Goal: Task Accomplishment & Management: Complete application form

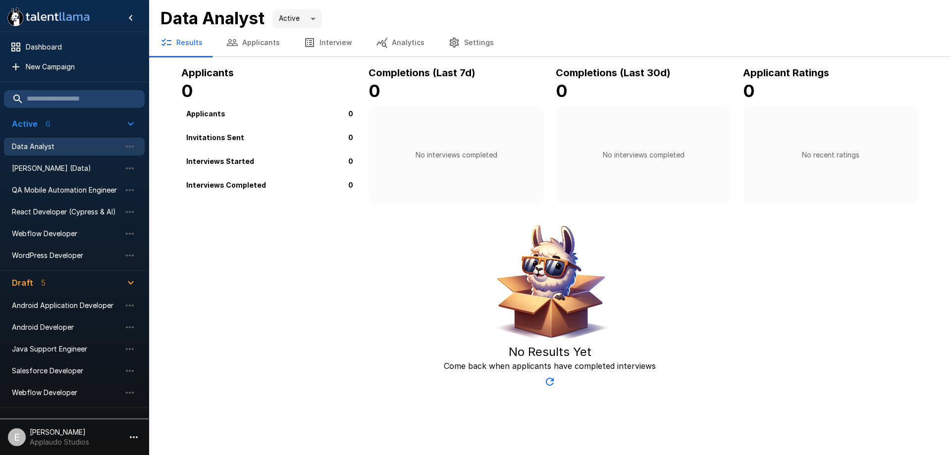
click at [76, 148] on span "Data Analyst" at bounding box center [66, 147] width 109 height 10
click at [134, 146] on icon "button" at bounding box center [130, 147] width 12 height 12
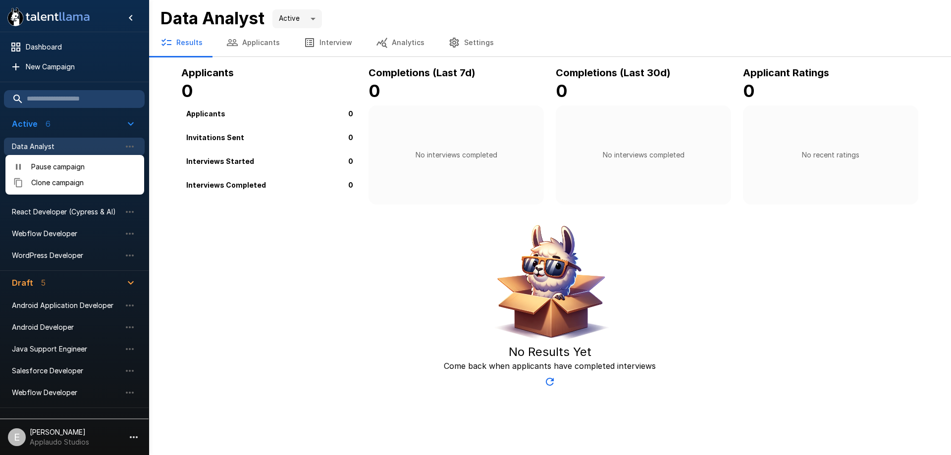
click at [304, 263] on div at bounding box center [475, 227] width 951 height 455
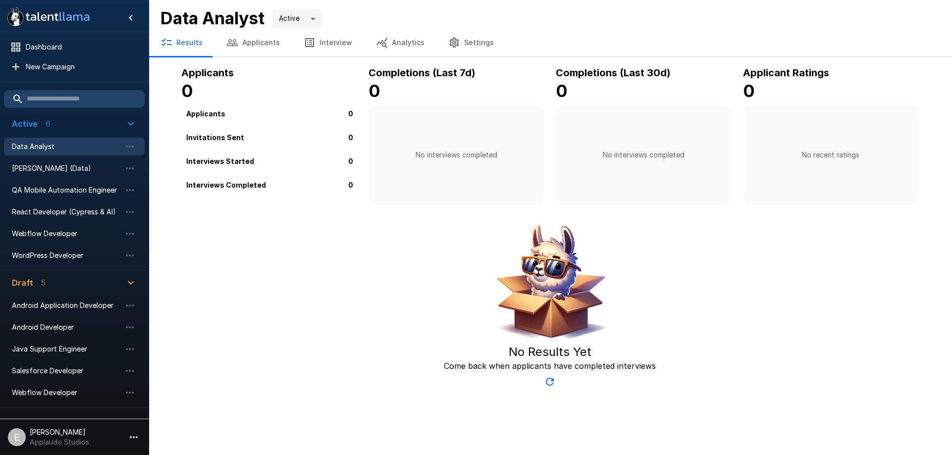
click at [277, 40] on button "Applicants" at bounding box center [252, 43] width 77 height 28
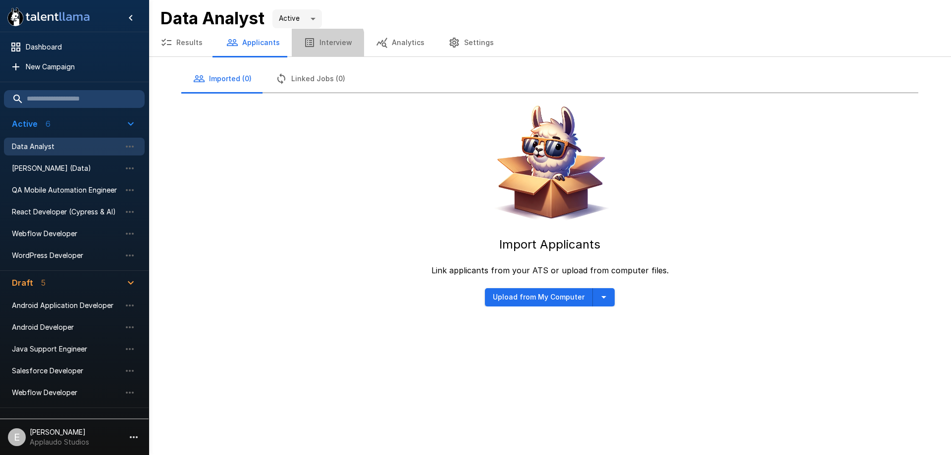
click at [313, 46] on button "Interview" at bounding box center [328, 43] width 72 height 28
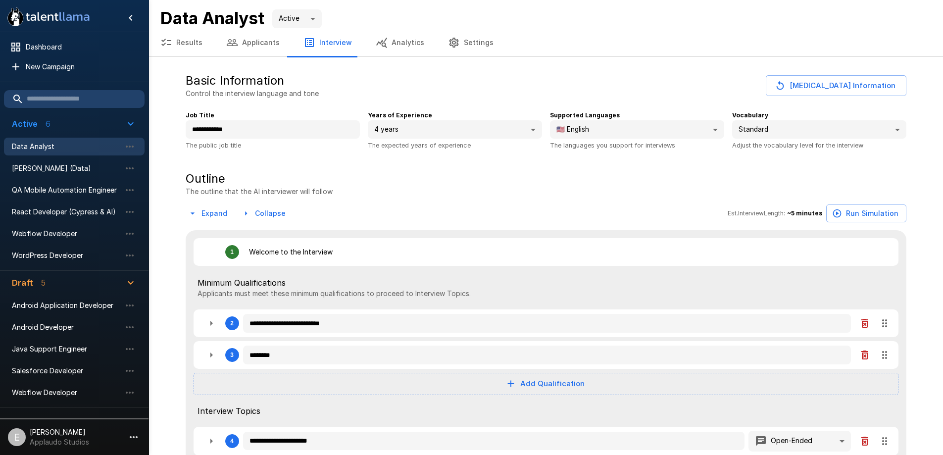
type textarea "*"
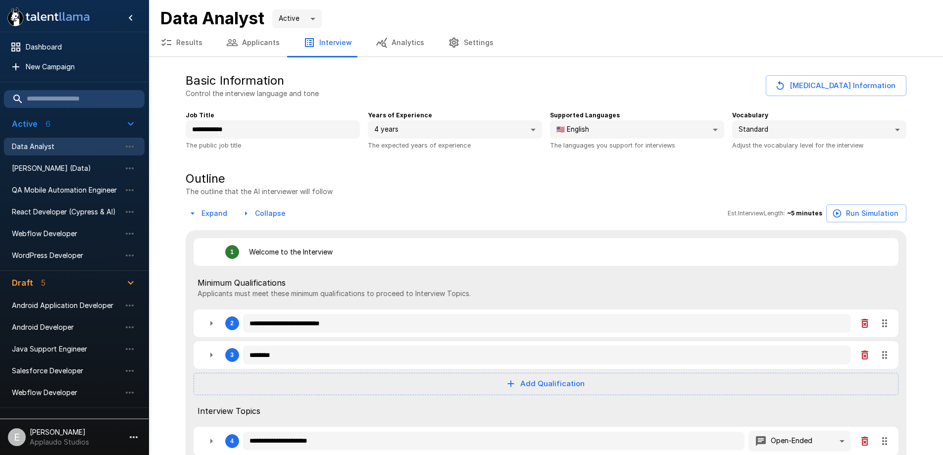
type textarea "*"
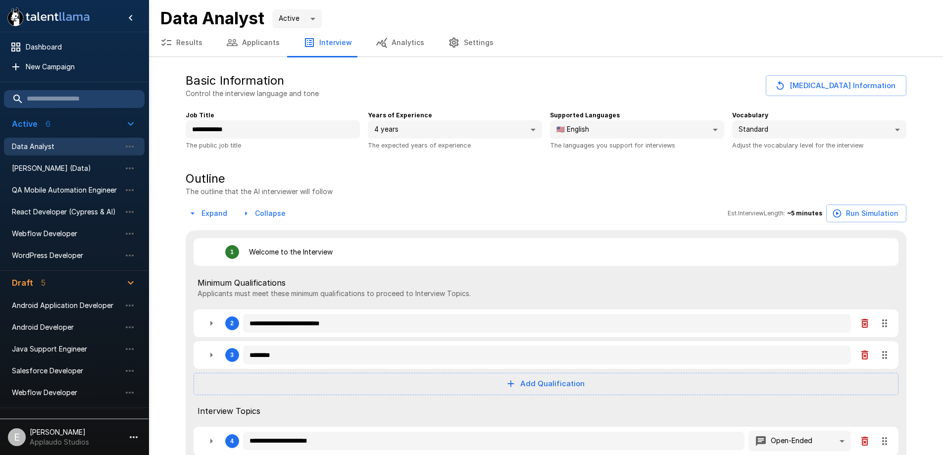
type textarea "*"
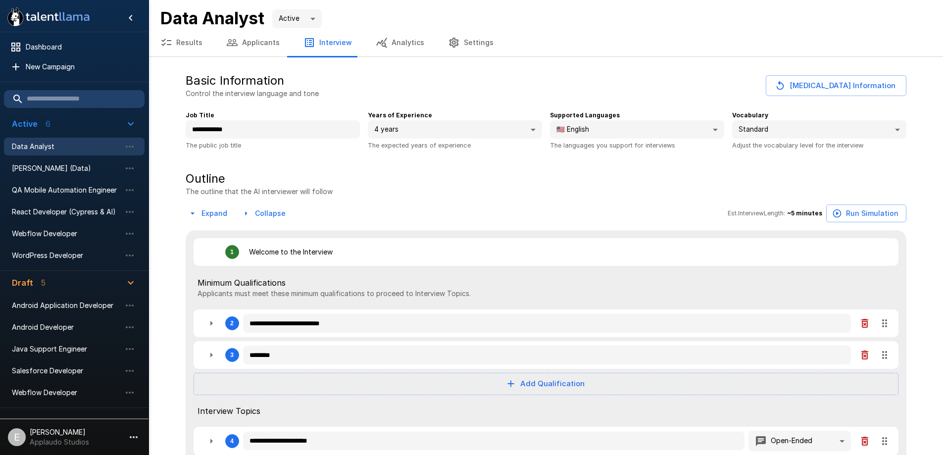
type textarea "*"
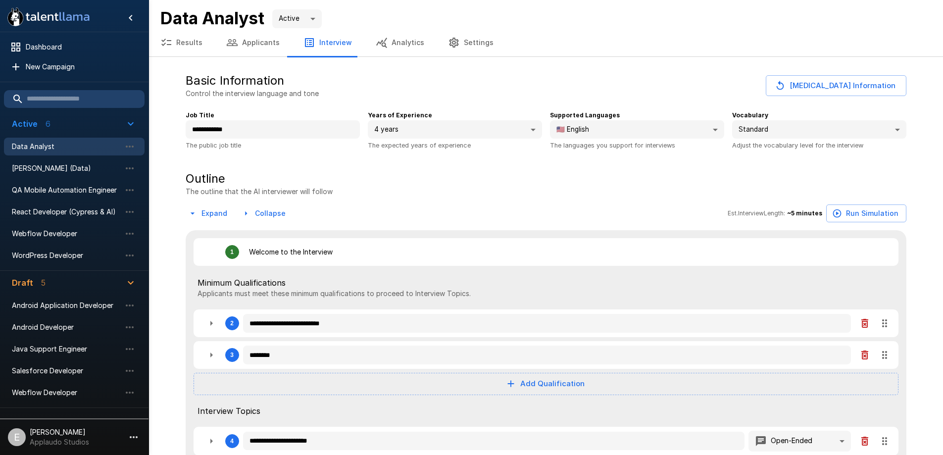
type textarea "*"
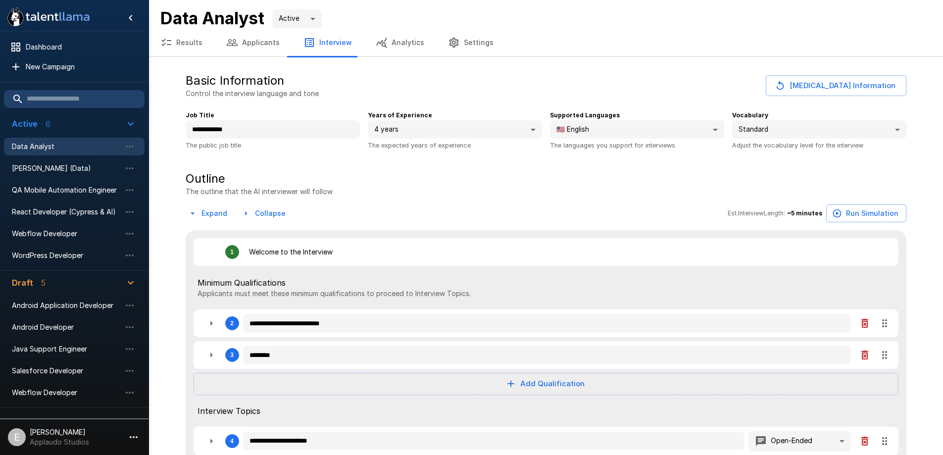
type textarea "*"
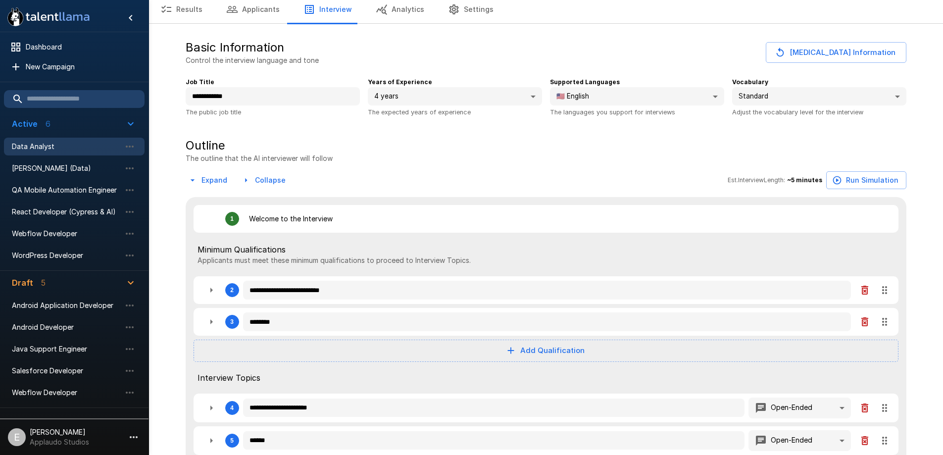
scroll to position [50, 0]
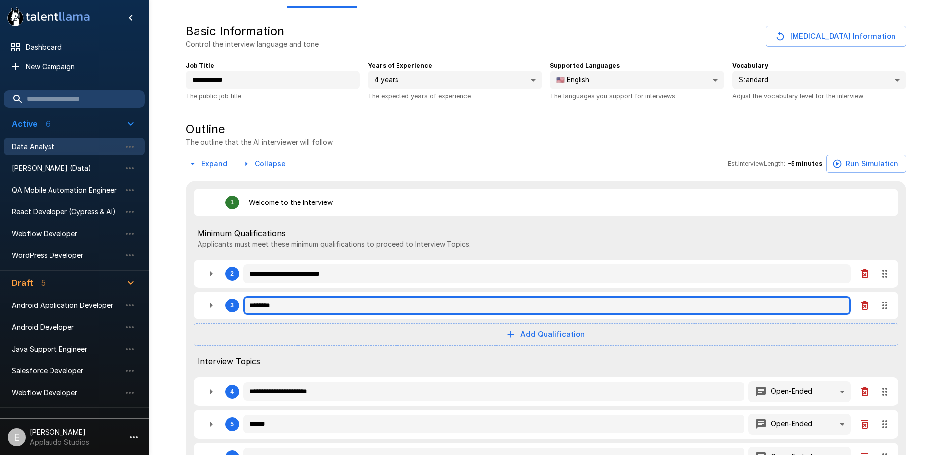
type textarea "*"
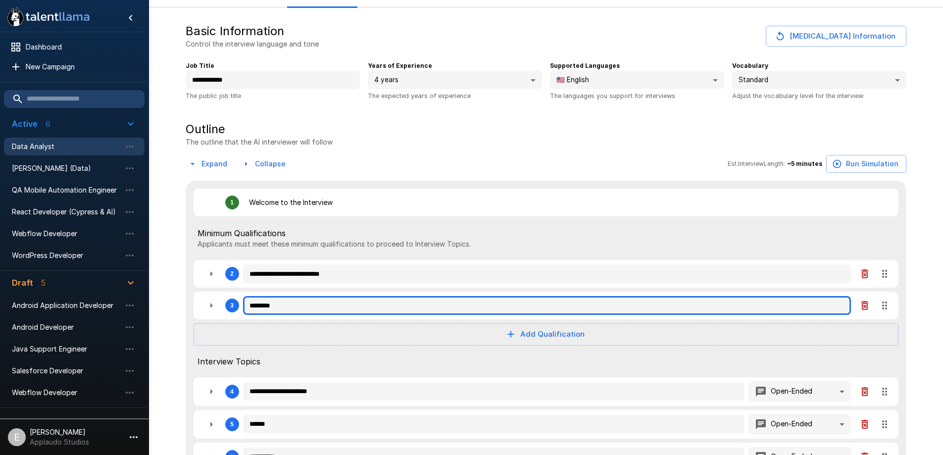
type textarea "*"
click at [305, 300] on input "********" at bounding box center [547, 305] width 608 height 19
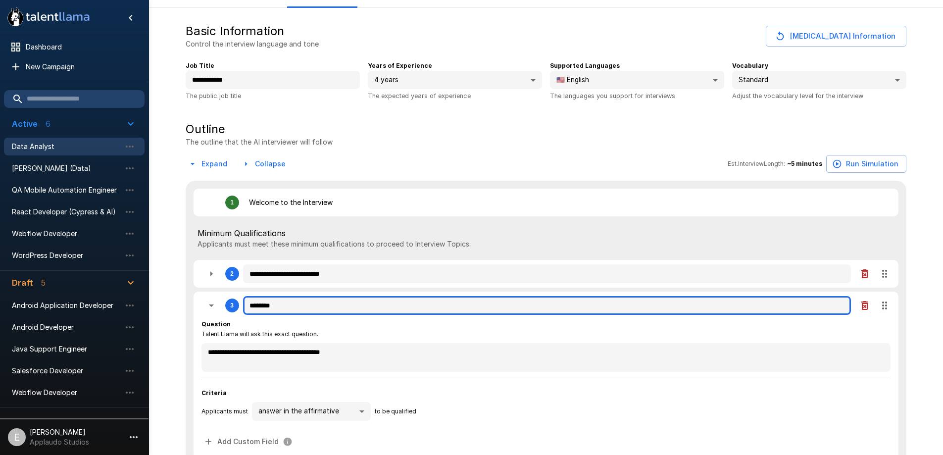
type textarea "*"
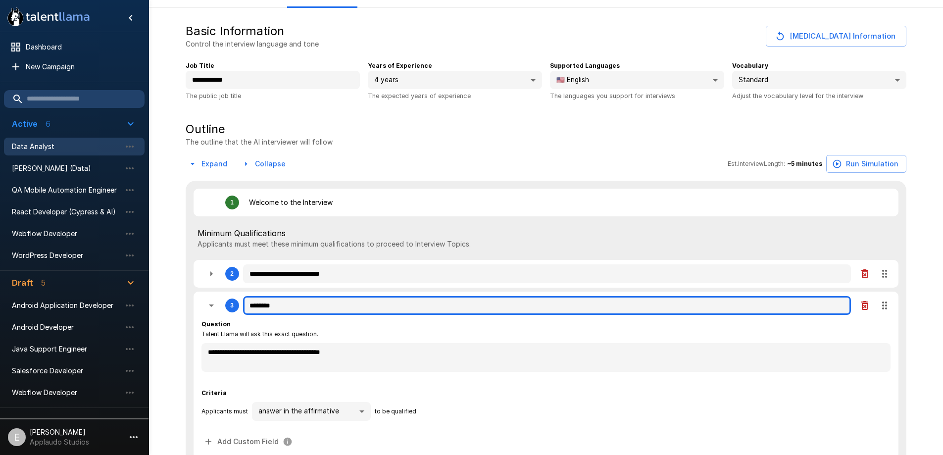
type textarea "*"
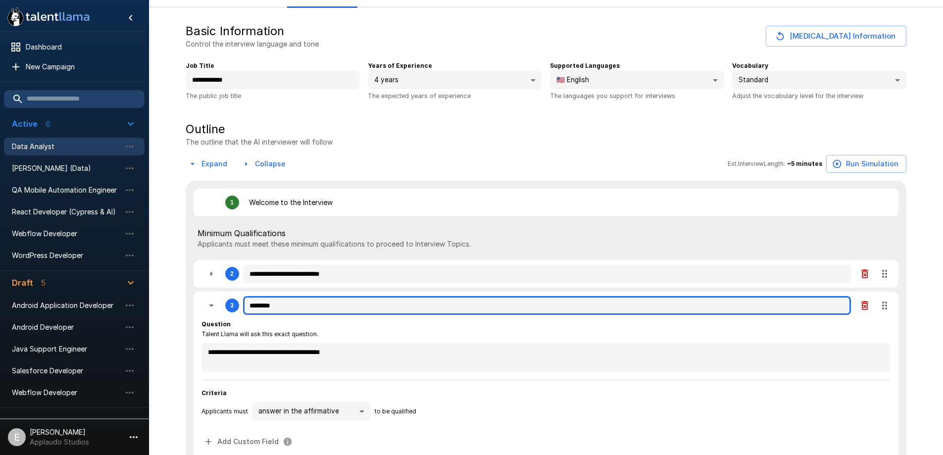
type textarea "*"
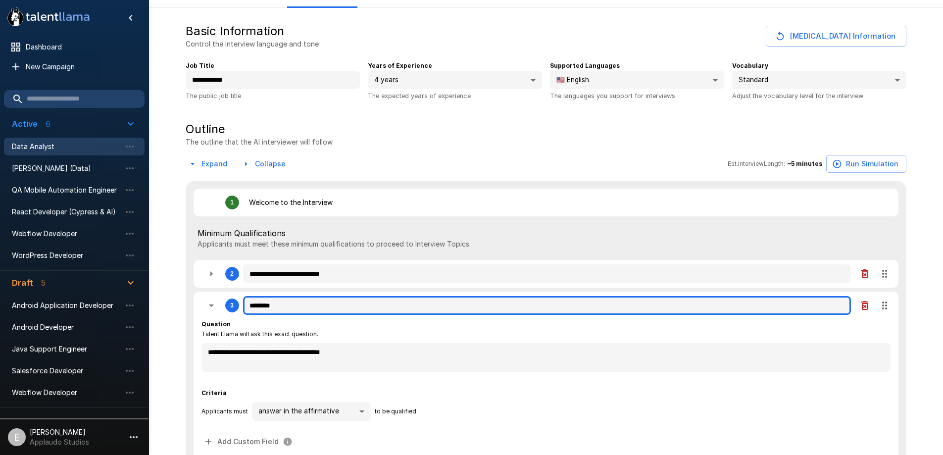
type textarea "*"
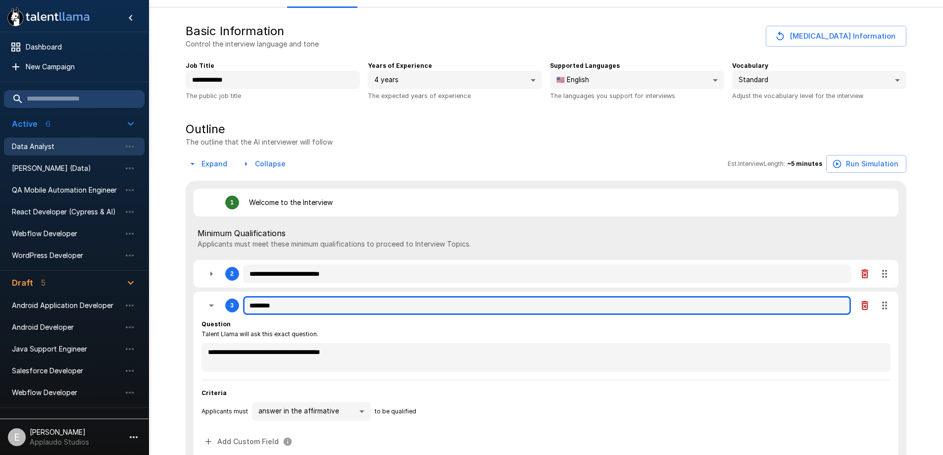
type textarea "*"
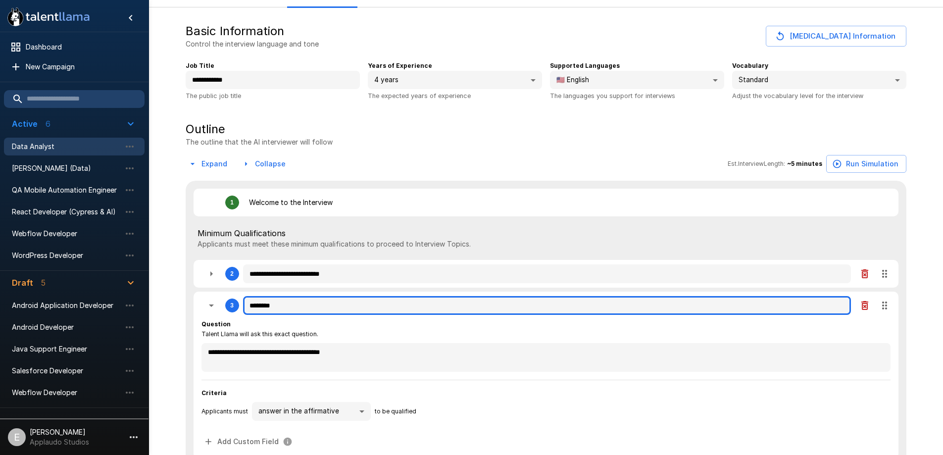
type textarea "*"
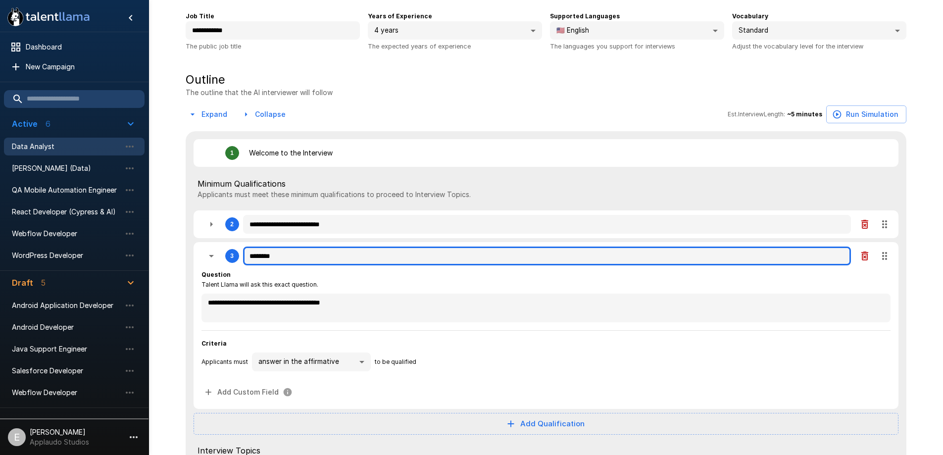
scroll to position [149, 0]
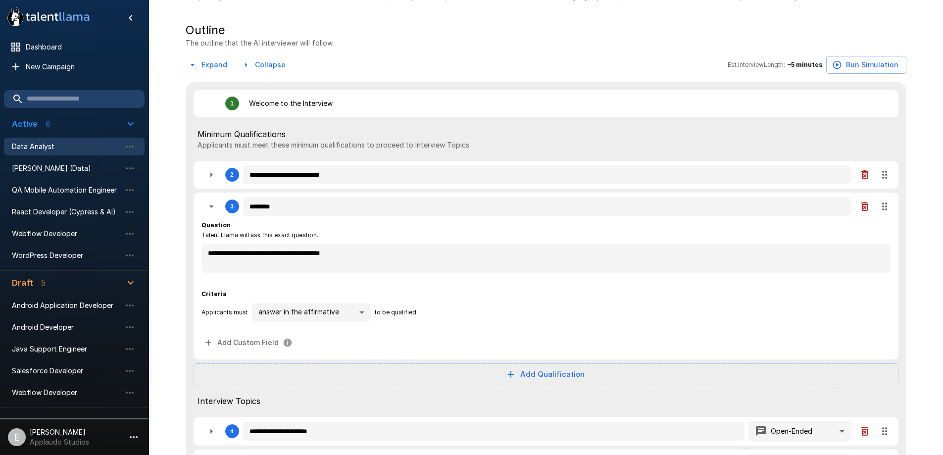
click at [496, 376] on button "Add Qualification" at bounding box center [546, 374] width 705 height 22
type textarea "*"
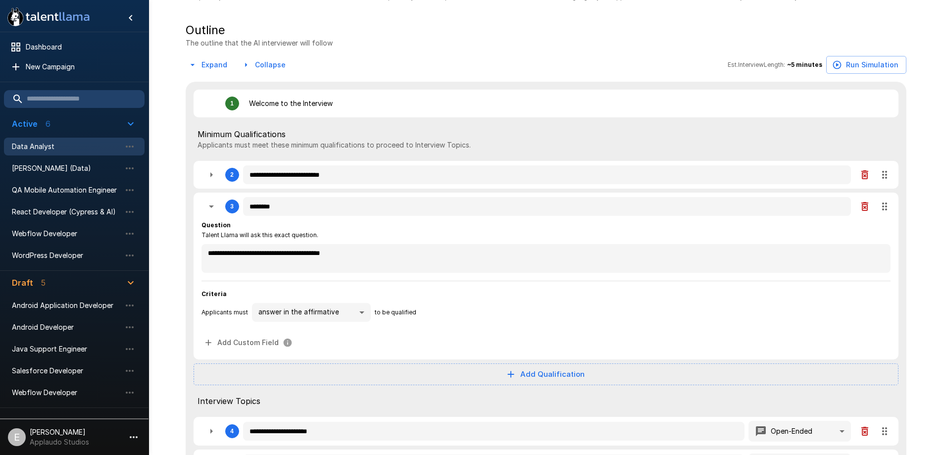
type textarea "*"
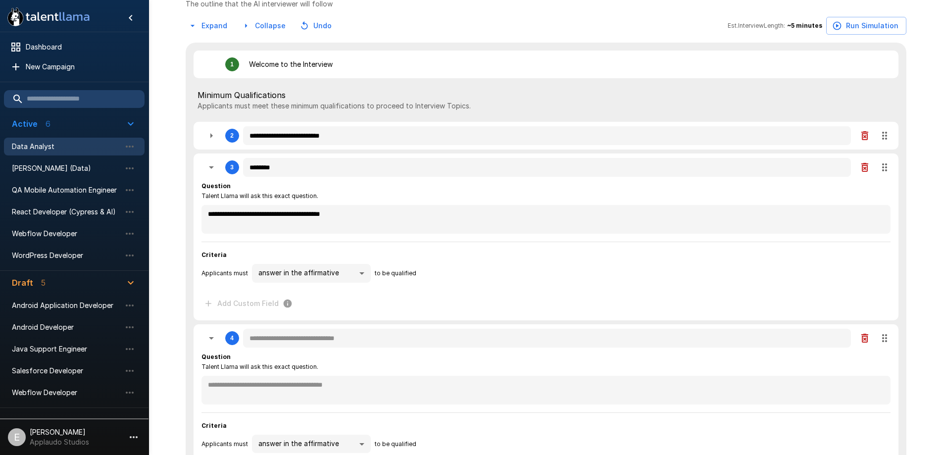
scroll to position [248, 0]
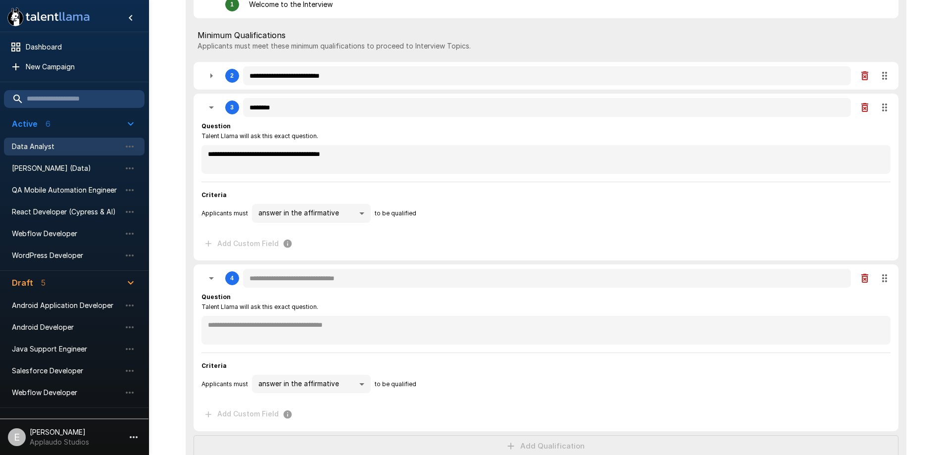
type textarea "*"
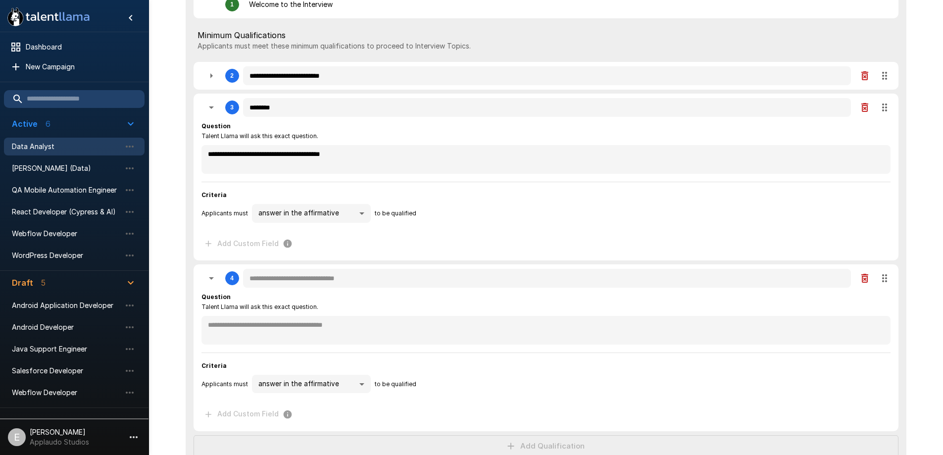
type textarea "*"
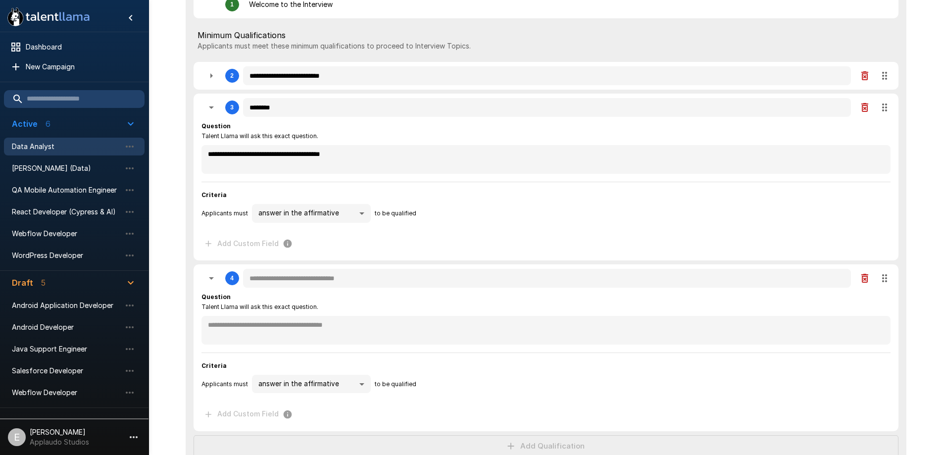
type textarea "*"
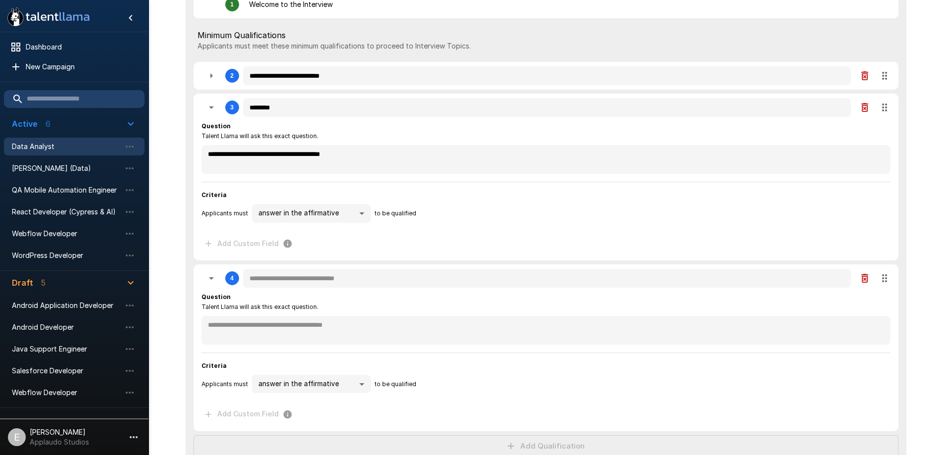
type textarea "*"
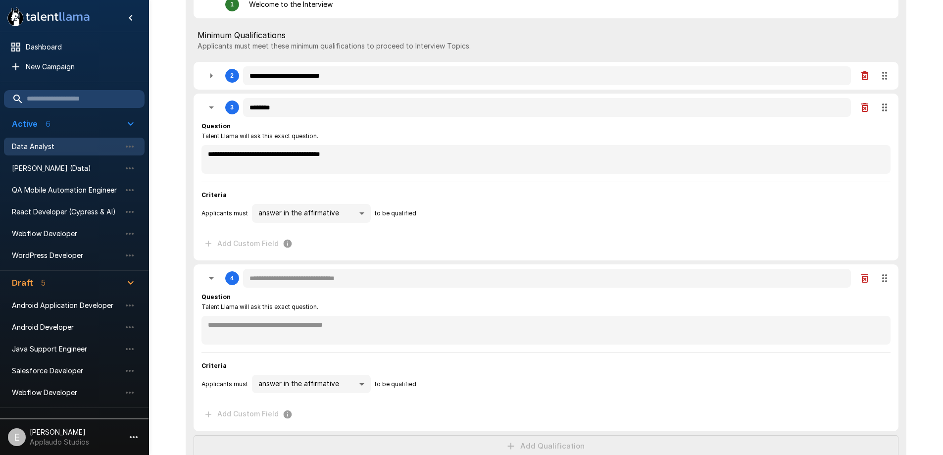
type textarea "*"
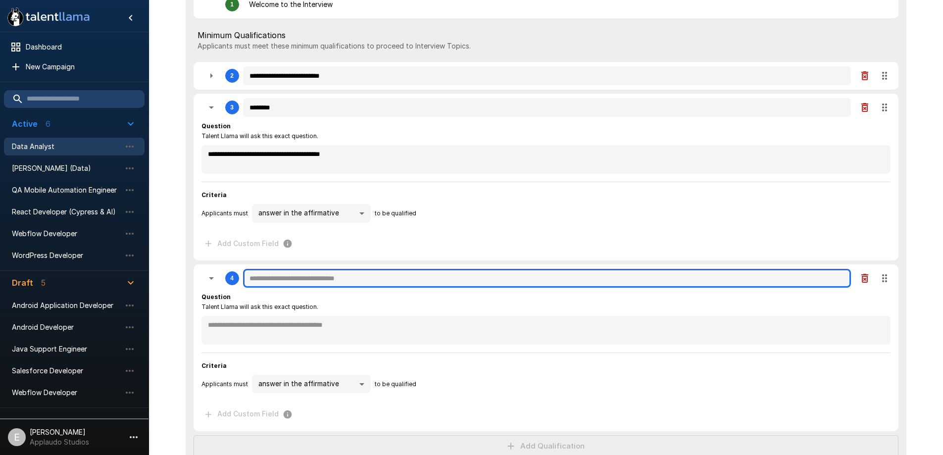
click at [328, 281] on input "text" at bounding box center [547, 278] width 608 height 19
type textarea "*"
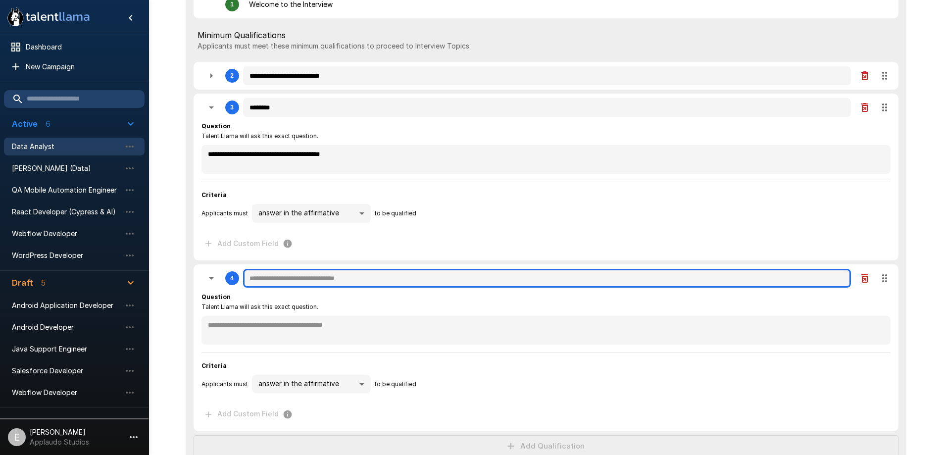
type textarea "*"
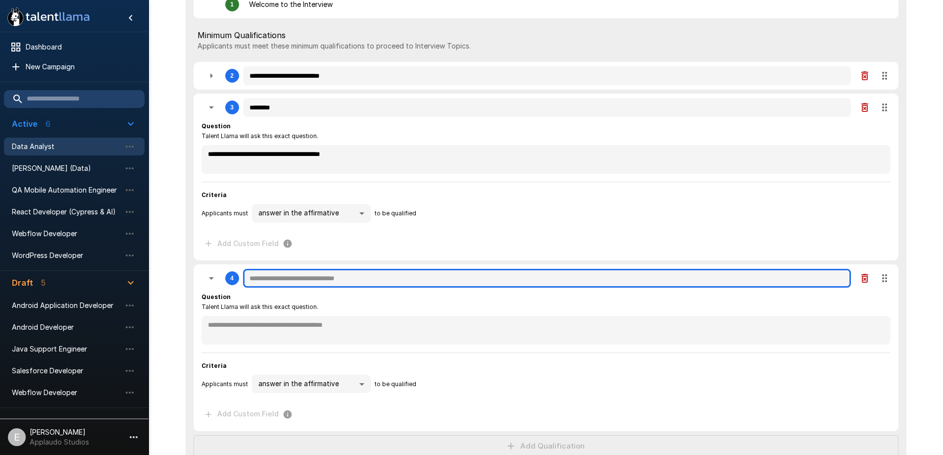
type textarea "*"
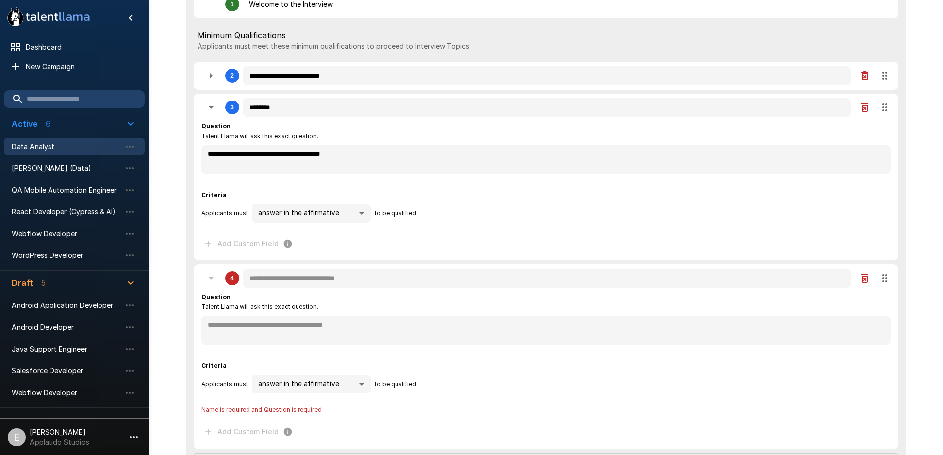
type textarea "*"
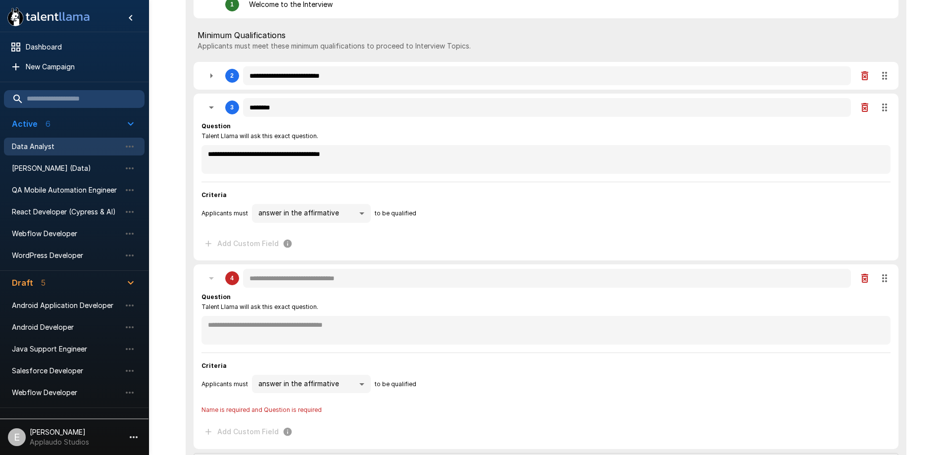
type textarea "*"
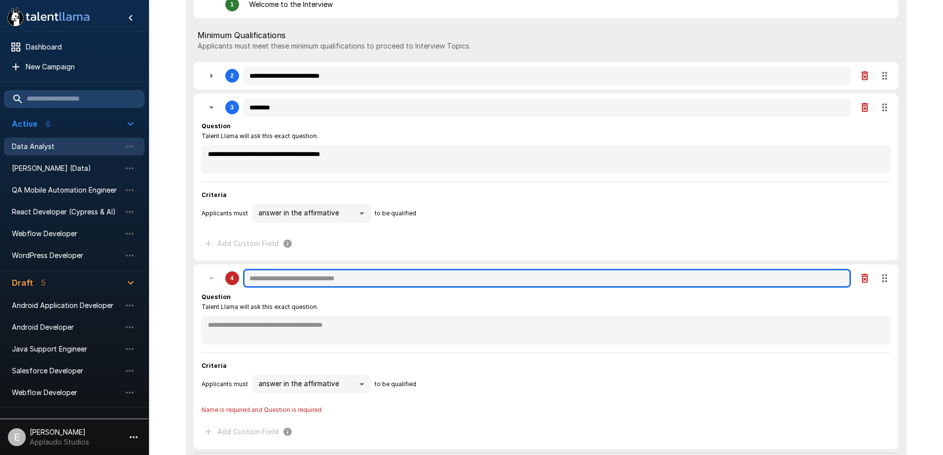
type textarea "*"
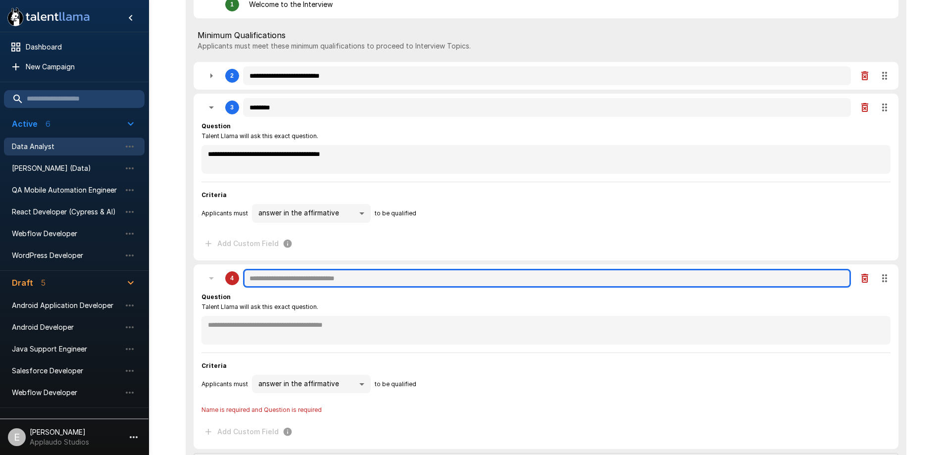
type textarea "*"
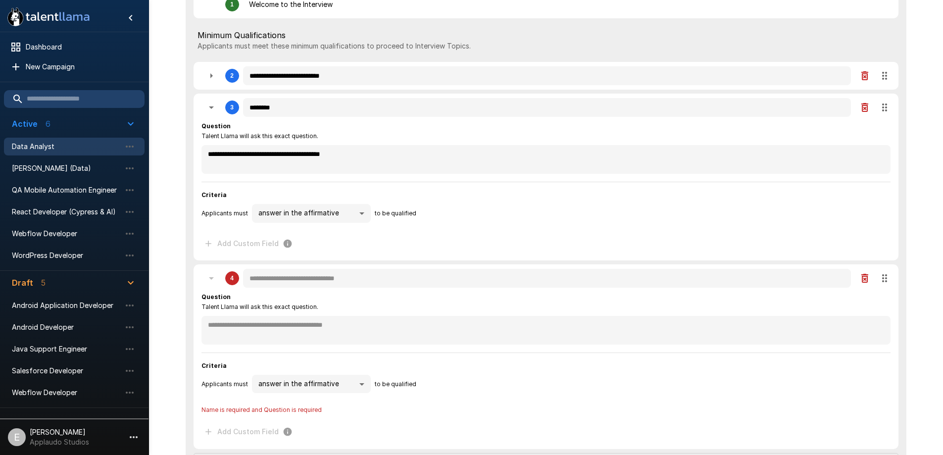
type textarea "*"
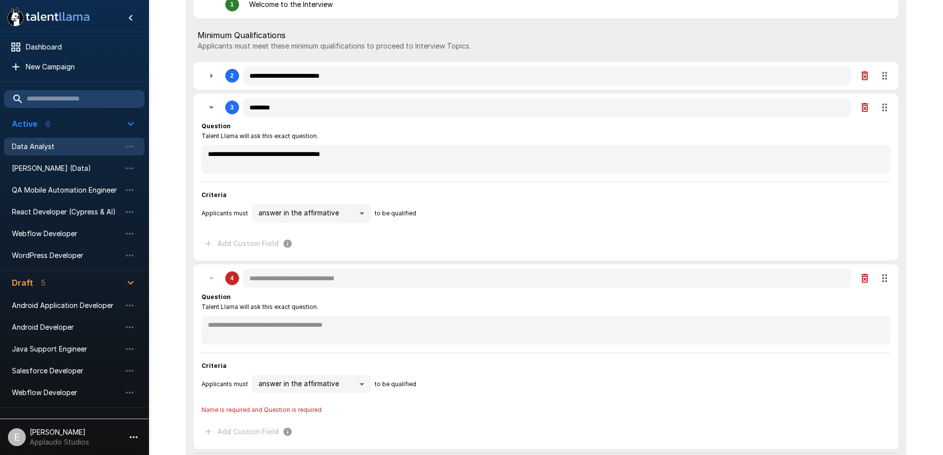
type textarea "*"
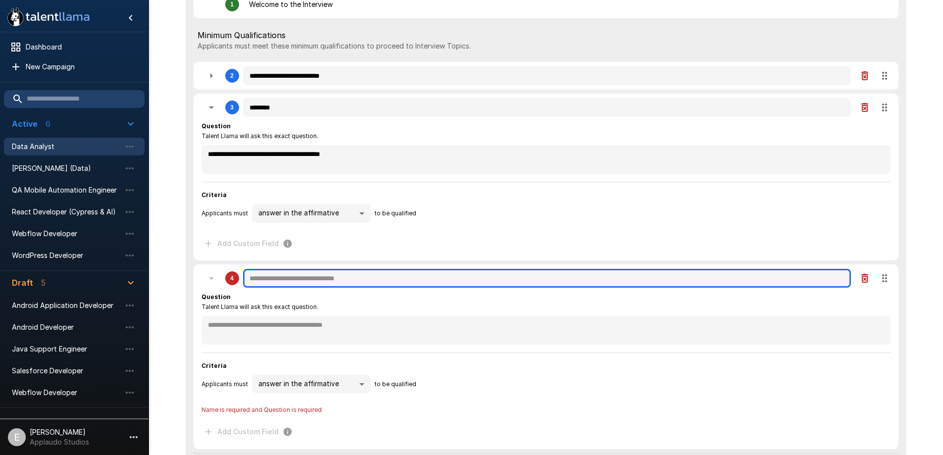
type textarea "*"
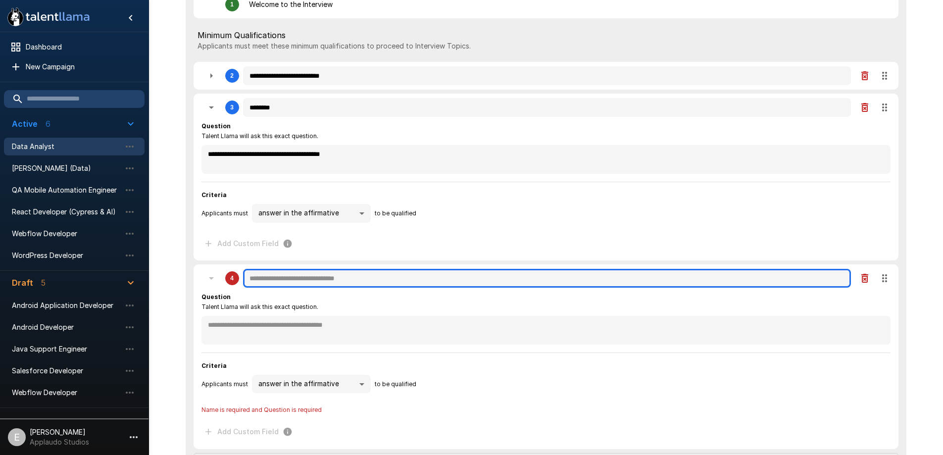
type textarea "*"
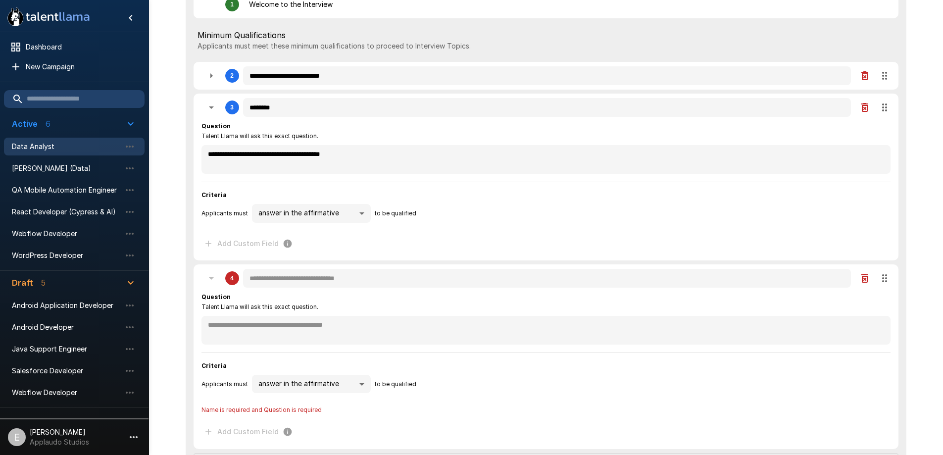
type textarea "*"
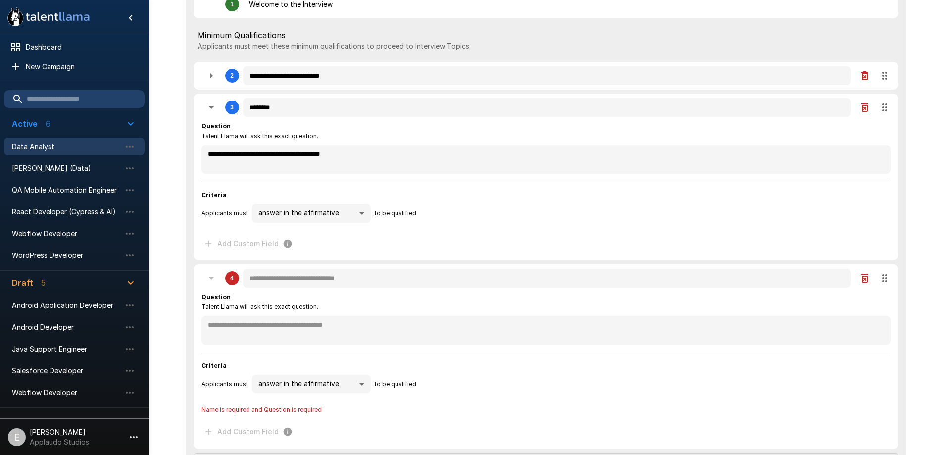
type textarea "*"
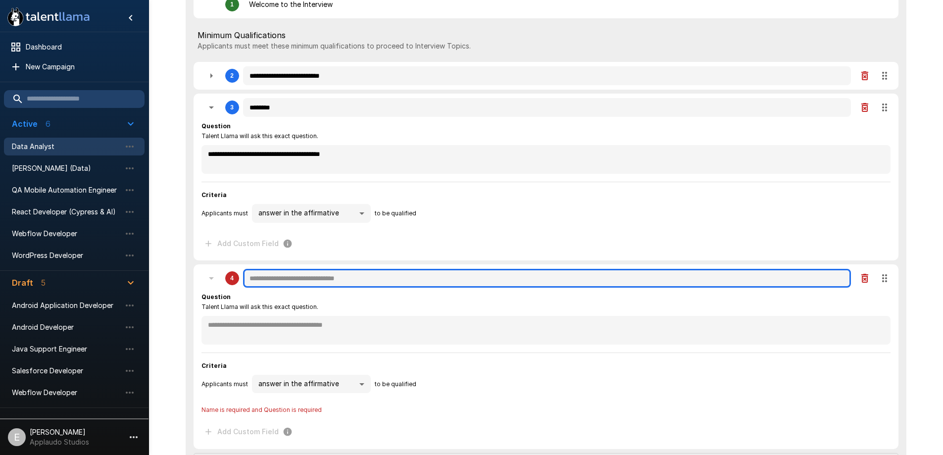
type textarea "*"
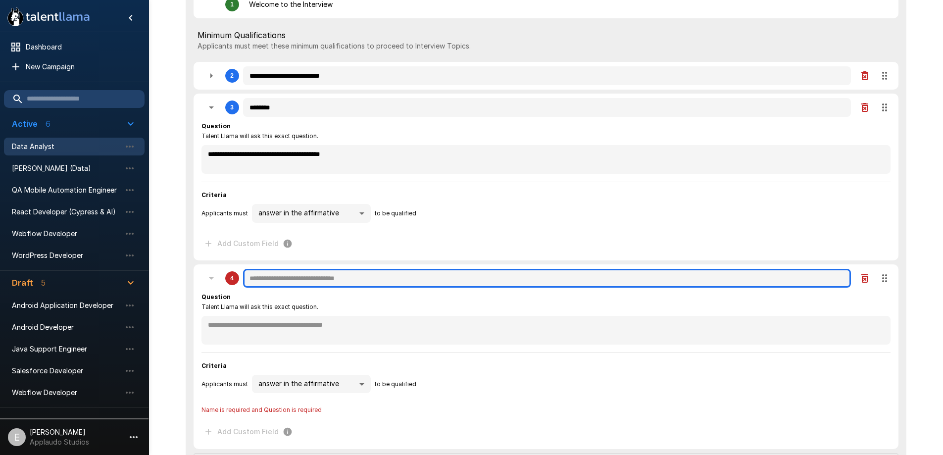
type textarea "*"
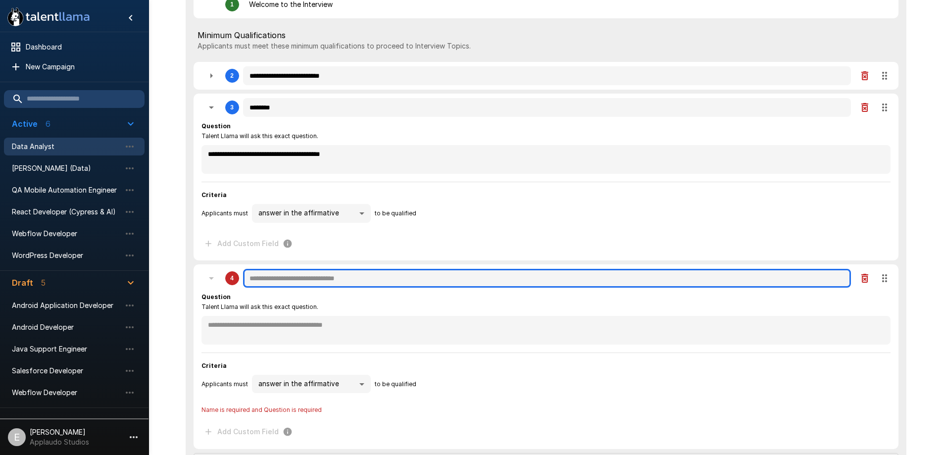
type textarea "*"
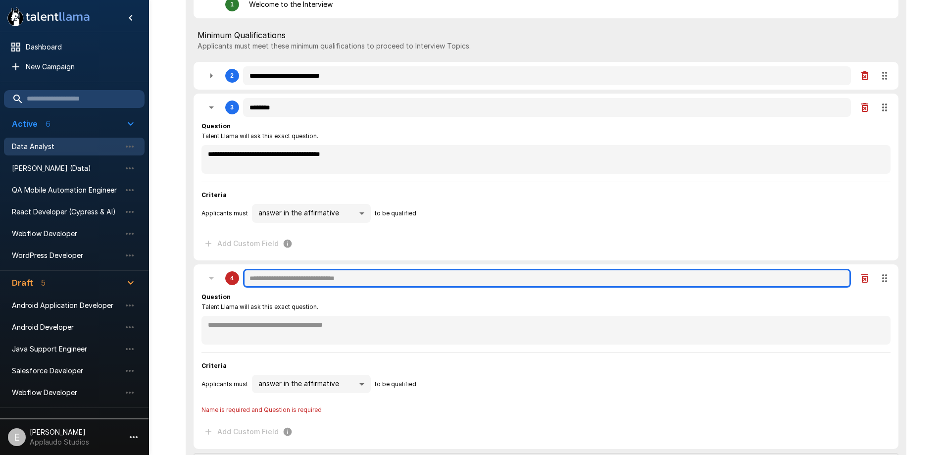
type textarea "*"
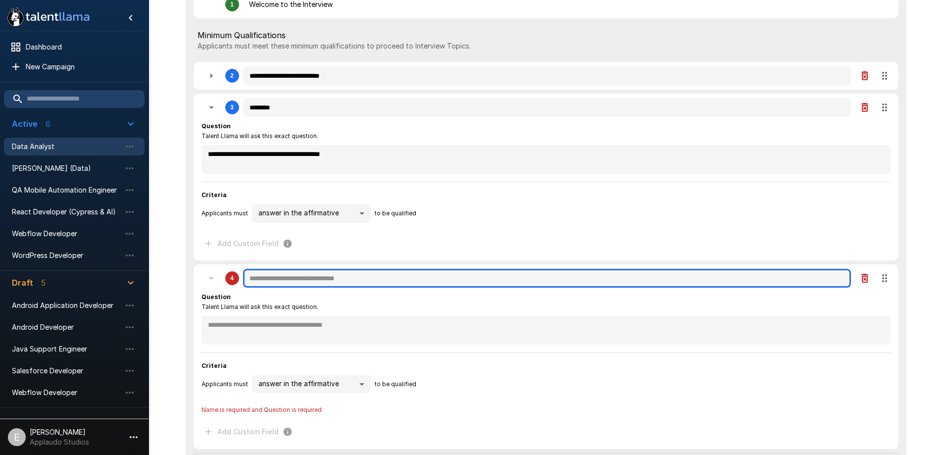
type textarea "*"
click at [313, 281] on input "text" at bounding box center [547, 278] width 608 height 19
type textarea "*"
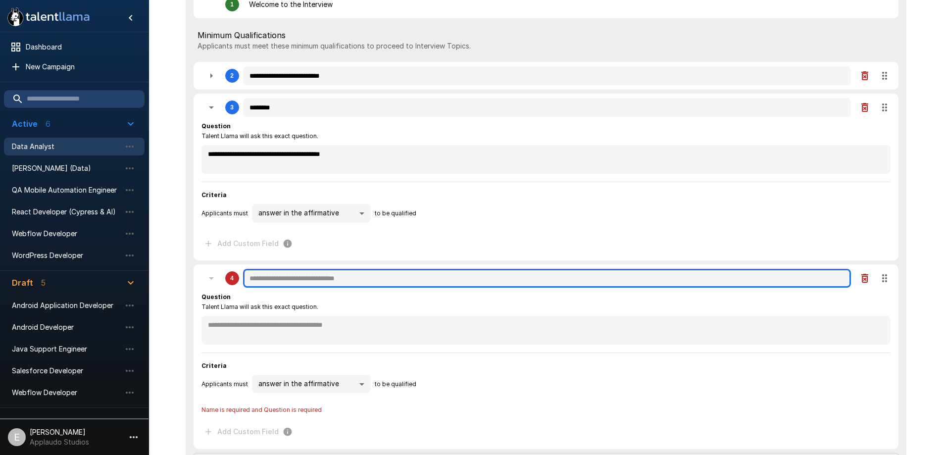
type textarea "*"
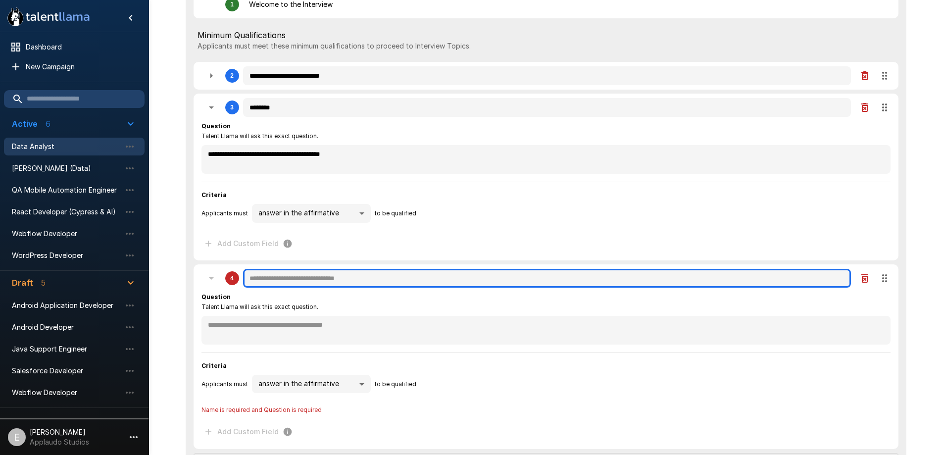
type textarea "*"
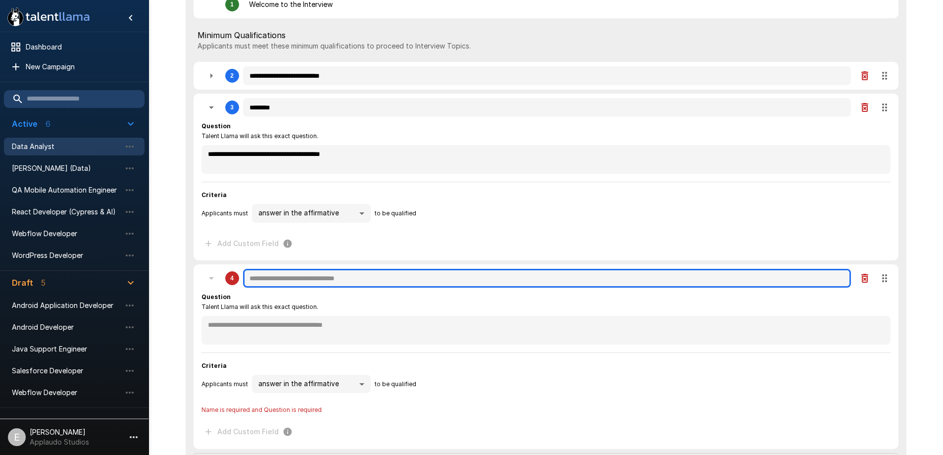
type textarea "*"
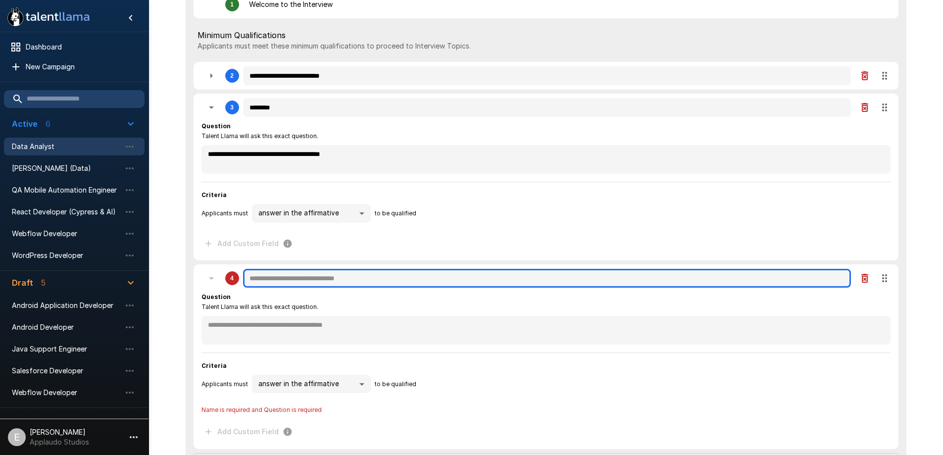
type textarea "*"
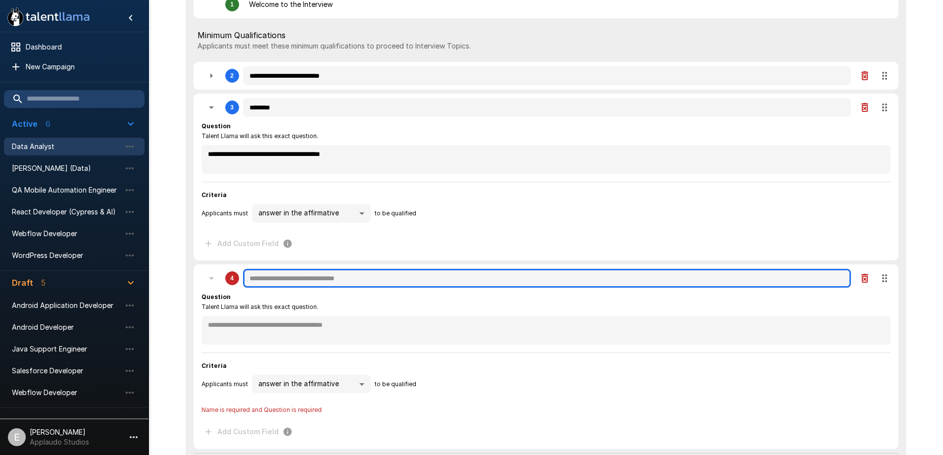
type textarea "*"
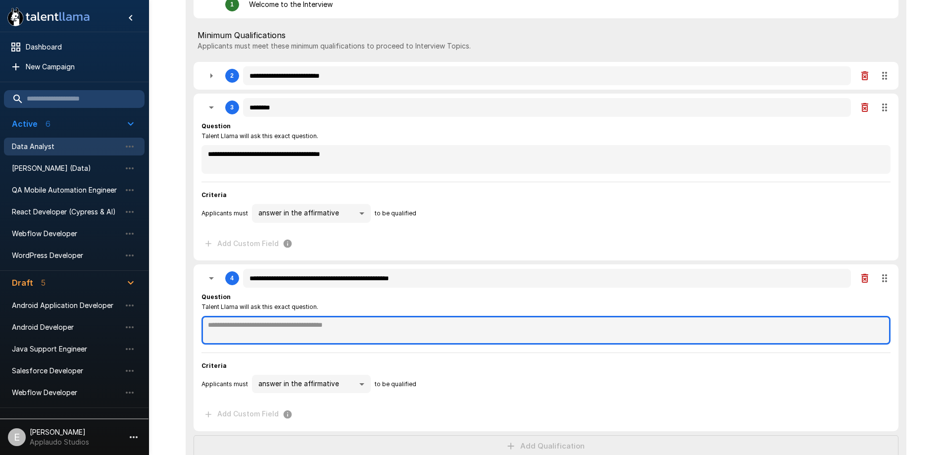
click at [273, 338] on textarea at bounding box center [546, 330] width 689 height 29
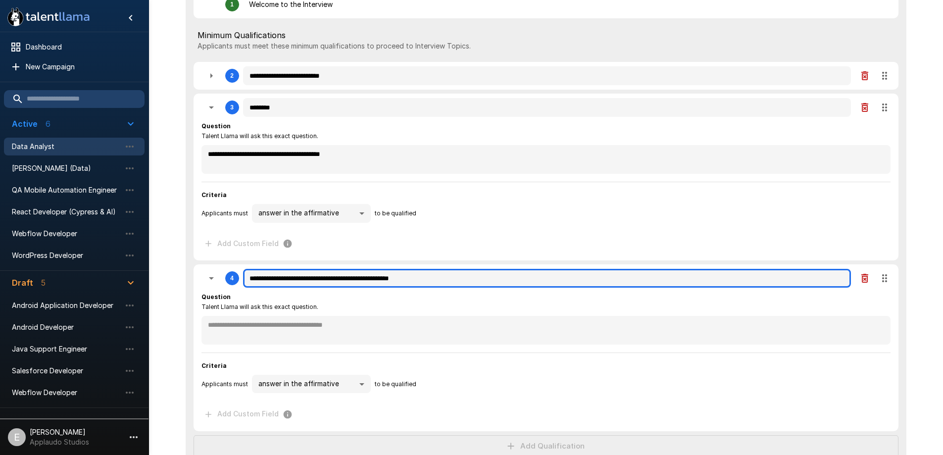
click at [337, 287] on input "**********" at bounding box center [547, 278] width 608 height 19
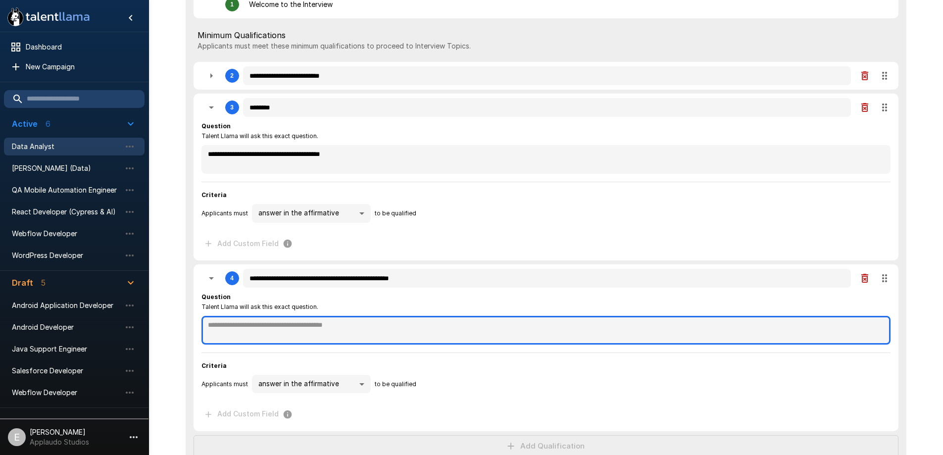
click at [310, 335] on textarea at bounding box center [546, 330] width 689 height 29
paste textarea "**********"
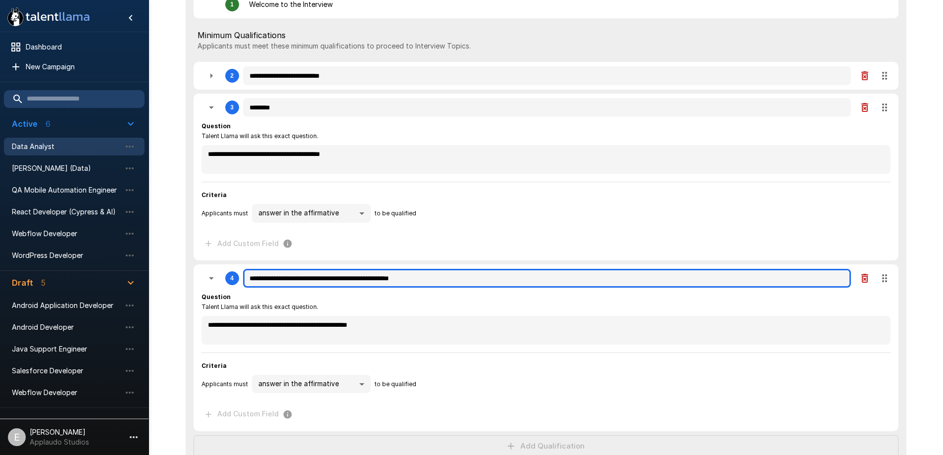
click at [310, 283] on input "**********" at bounding box center [547, 278] width 608 height 19
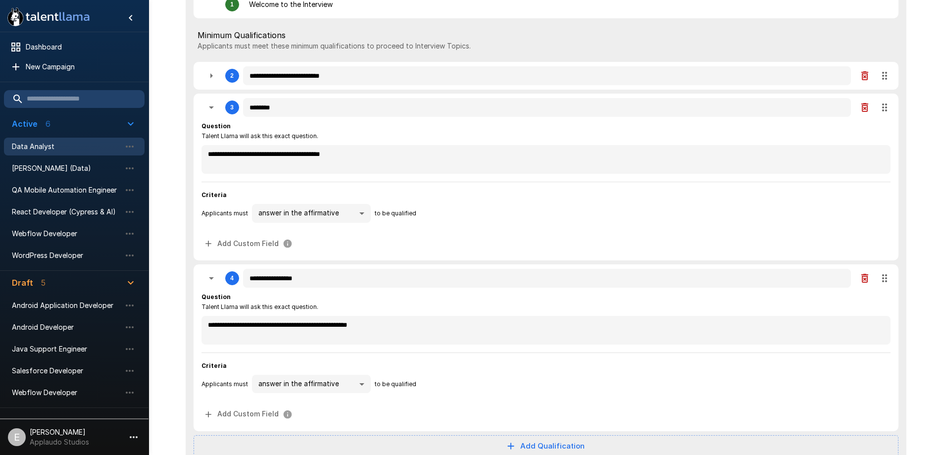
click at [542, 369] on span "Criteria" at bounding box center [546, 366] width 689 height 10
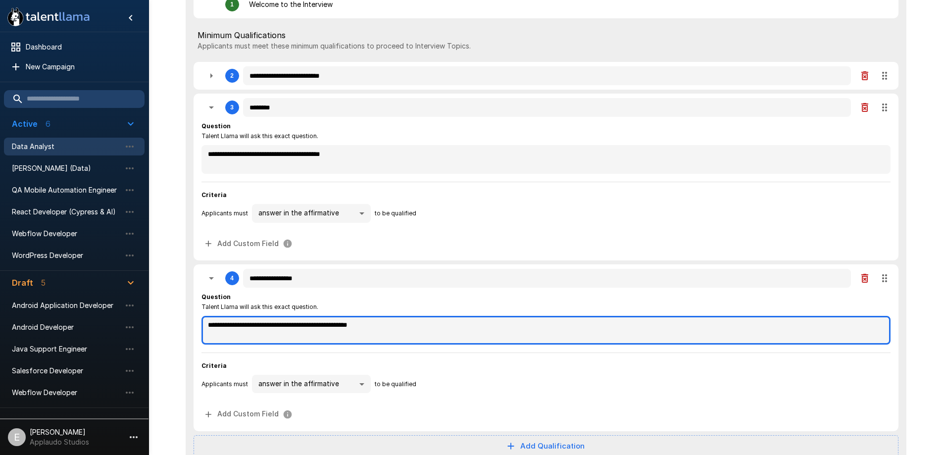
click at [380, 329] on textarea "**********" at bounding box center [546, 330] width 689 height 29
paste textarea "*********"
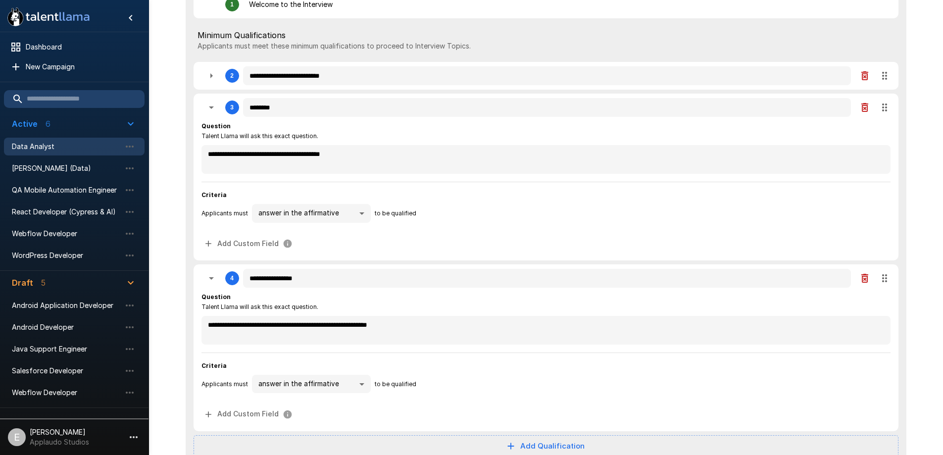
click at [466, 353] on div "**********" at bounding box center [546, 357] width 689 height 131
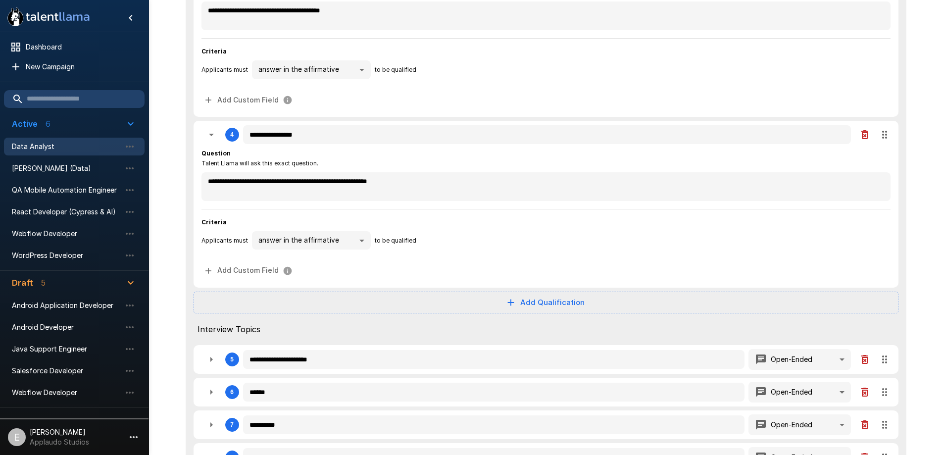
scroll to position [396, 0]
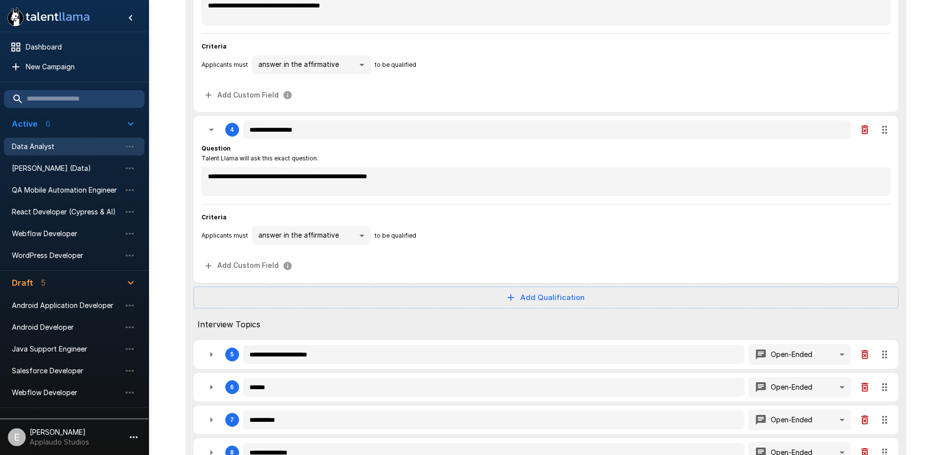
click at [546, 296] on button "Add Qualification" at bounding box center [546, 298] width 705 height 22
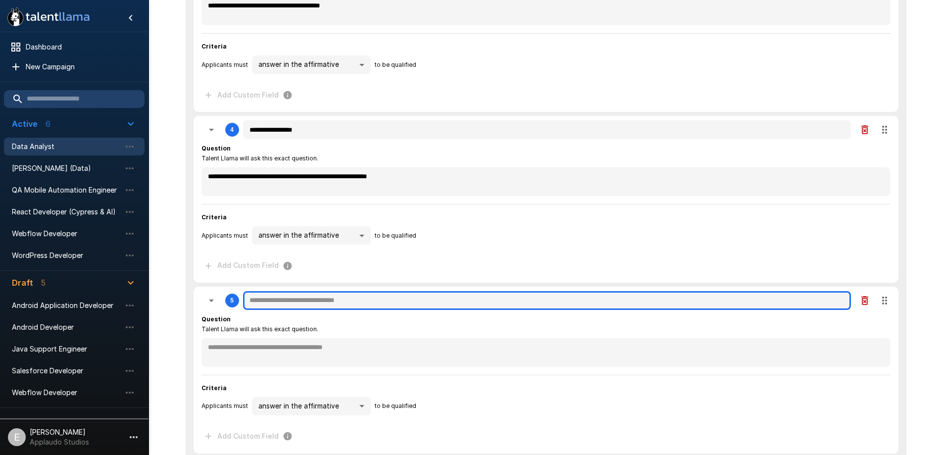
click at [351, 305] on input "text" at bounding box center [547, 300] width 608 height 19
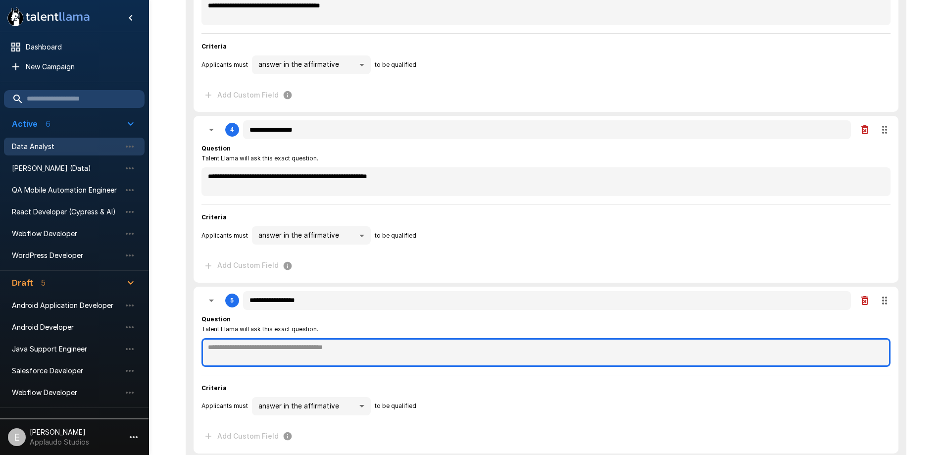
click at [373, 347] on textarea at bounding box center [546, 352] width 689 height 29
click at [371, 347] on textarea at bounding box center [546, 352] width 689 height 29
paste textarea "**********"
click at [411, 350] on textarea "**********" at bounding box center [546, 352] width 689 height 29
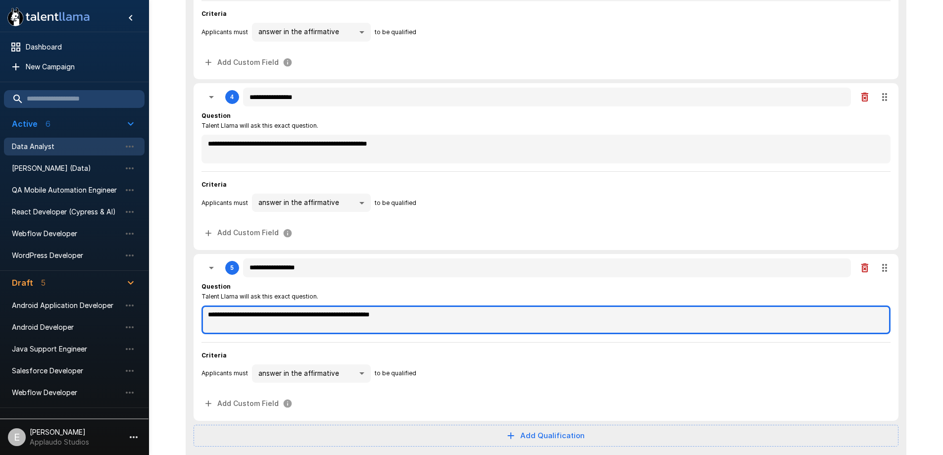
scroll to position [495, 0]
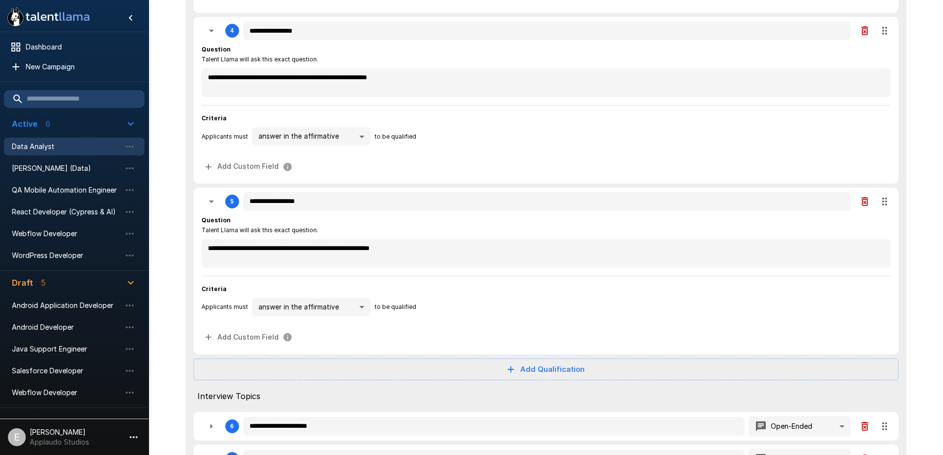
click at [916, 306] on div "**********" at bounding box center [546, 162] width 761 height 1184
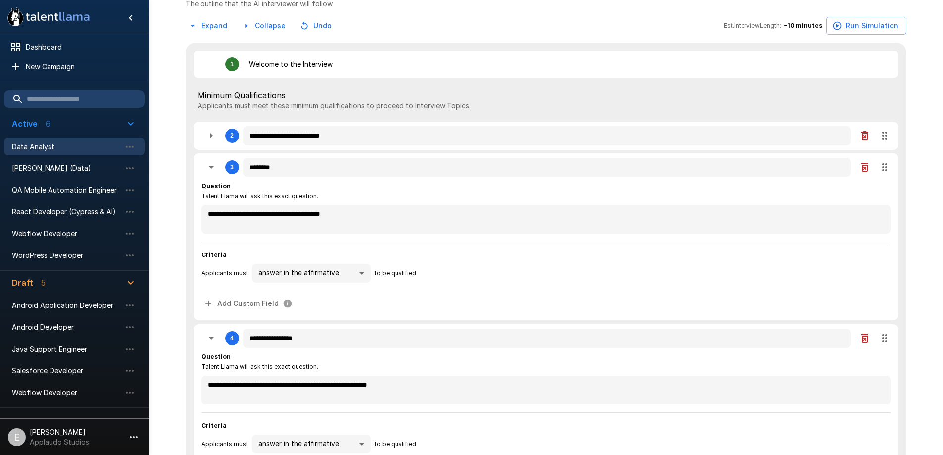
scroll to position [0, 0]
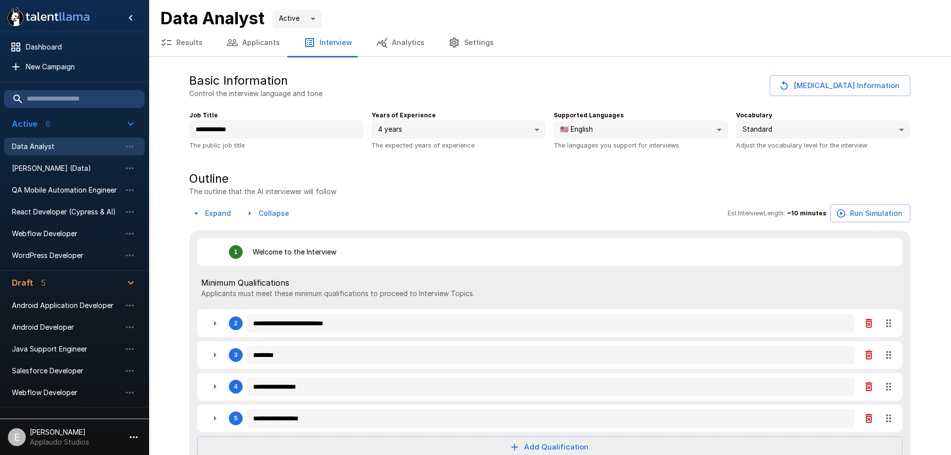
type textarea "*"
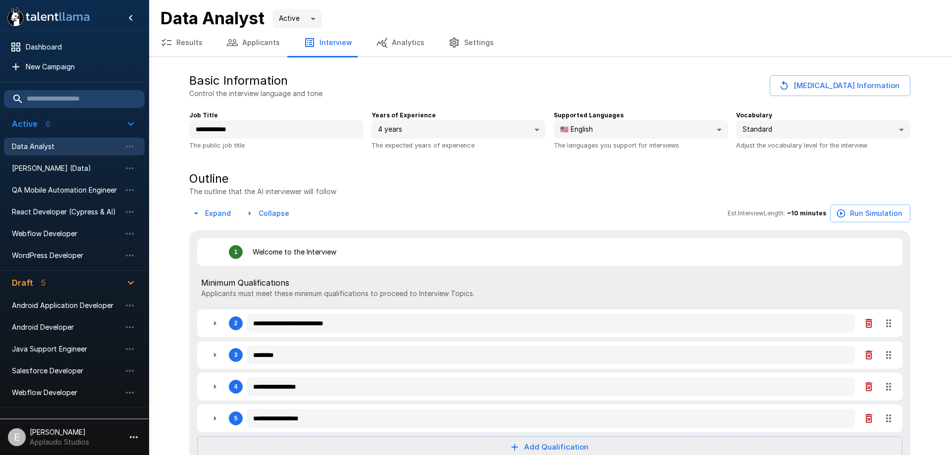
type textarea "*"
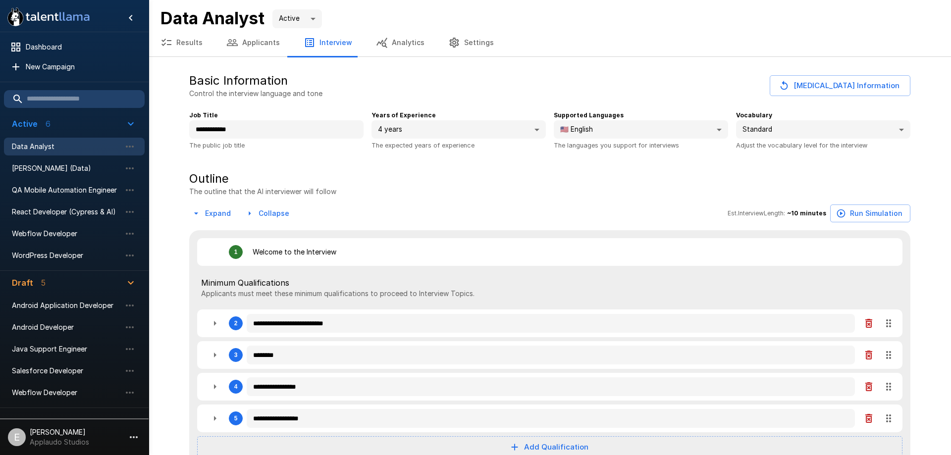
type textarea "*"
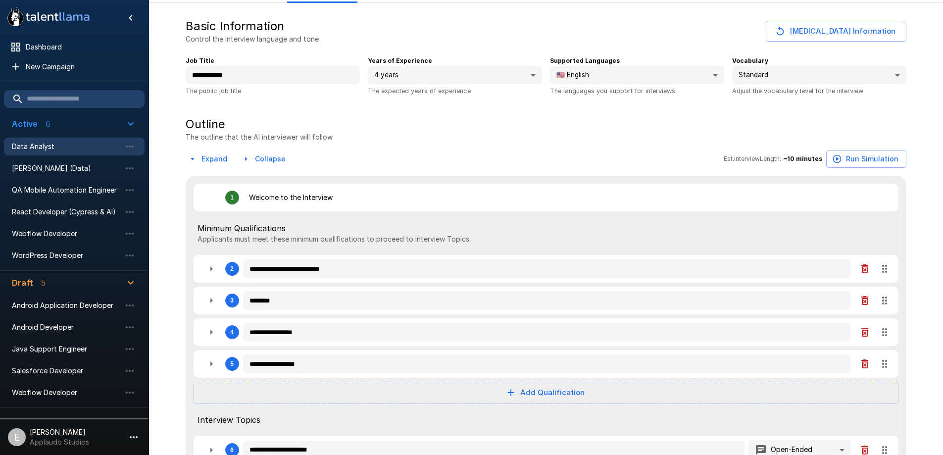
scroll to position [198, 0]
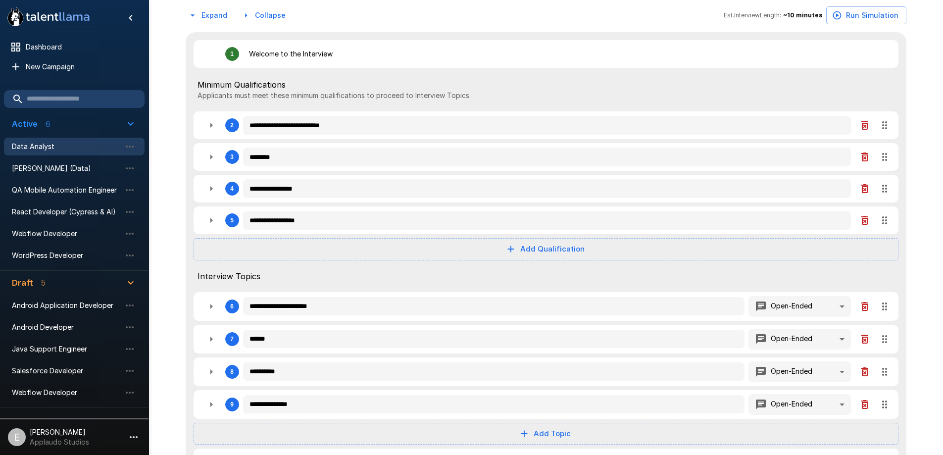
type textarea "*"
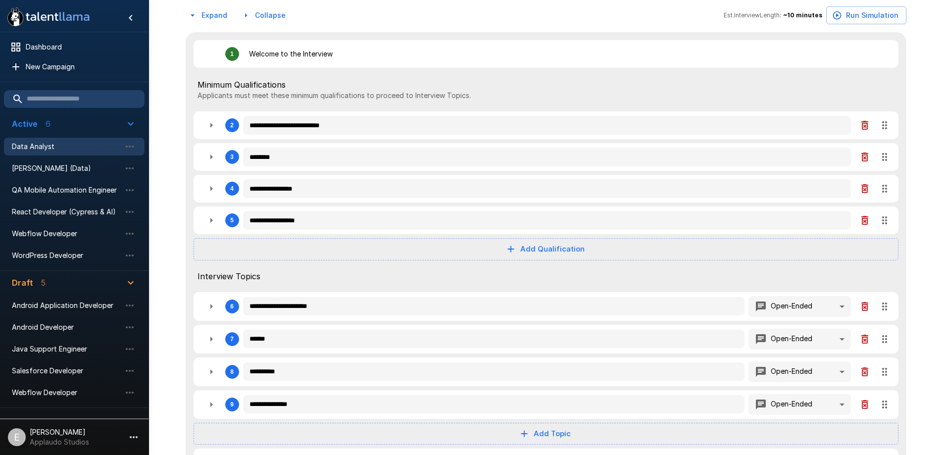
type textarea "*"
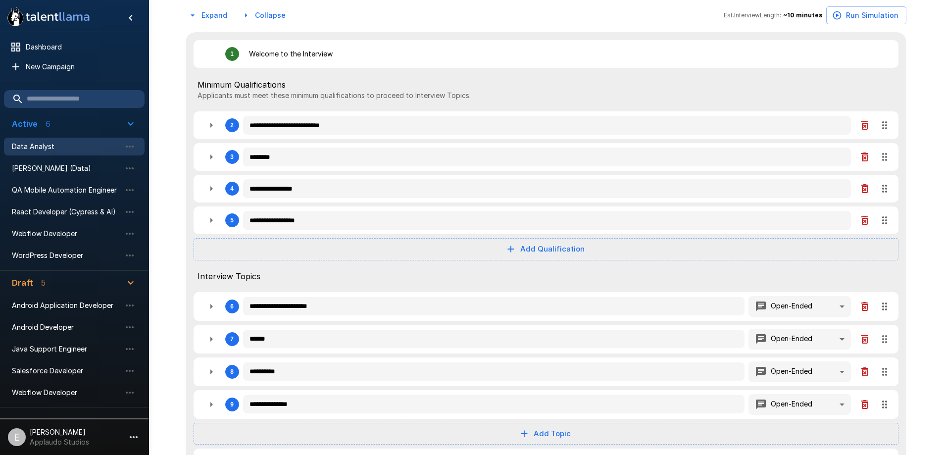
type textarea "*"
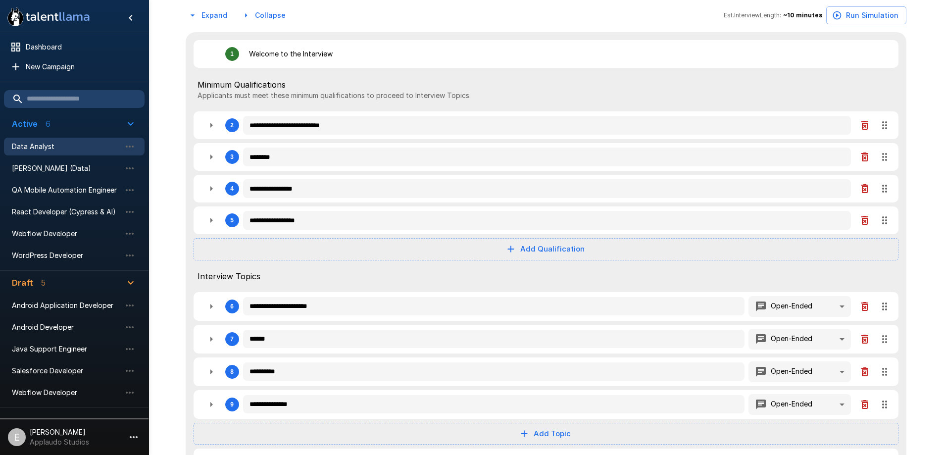
type textarea "*"
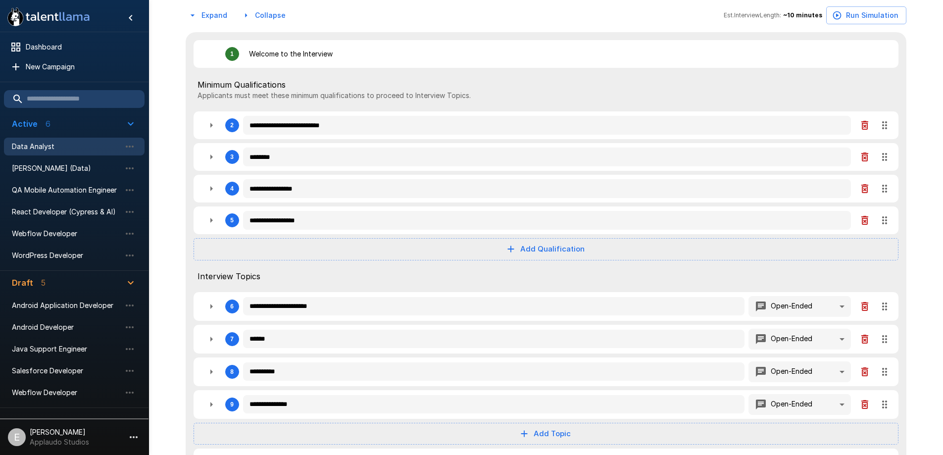
type textarea "*"
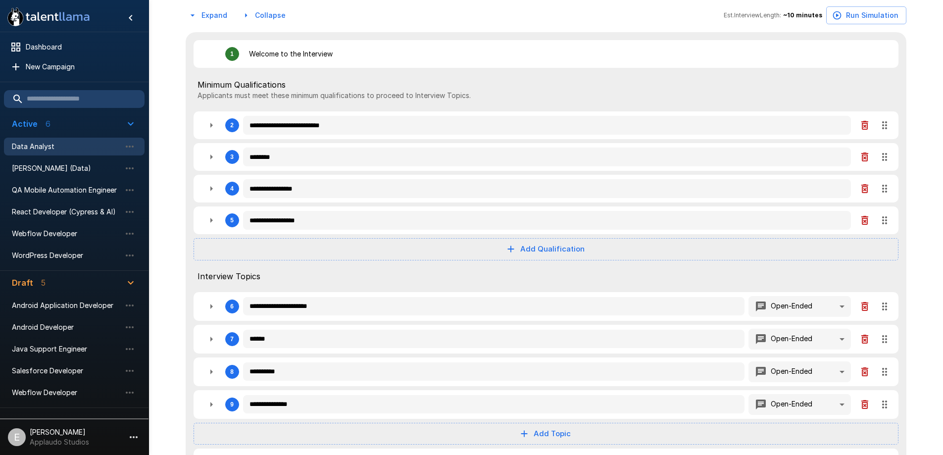
type textarea "*"
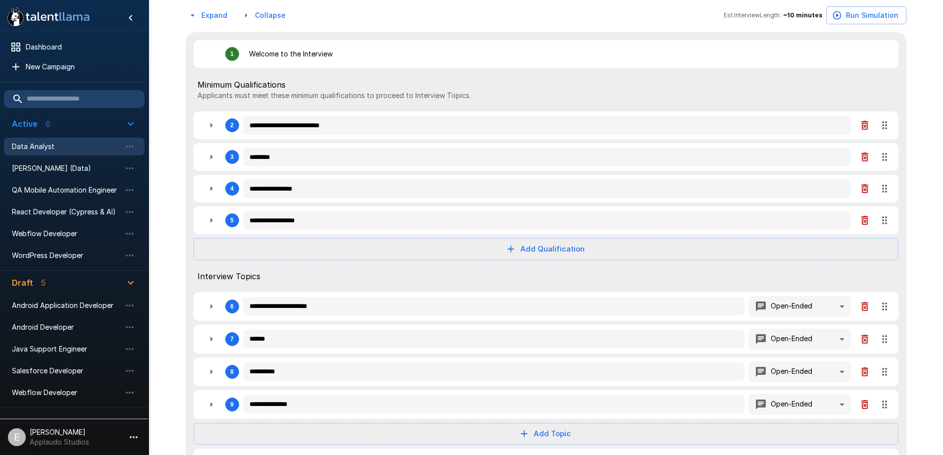
type textarea "*"
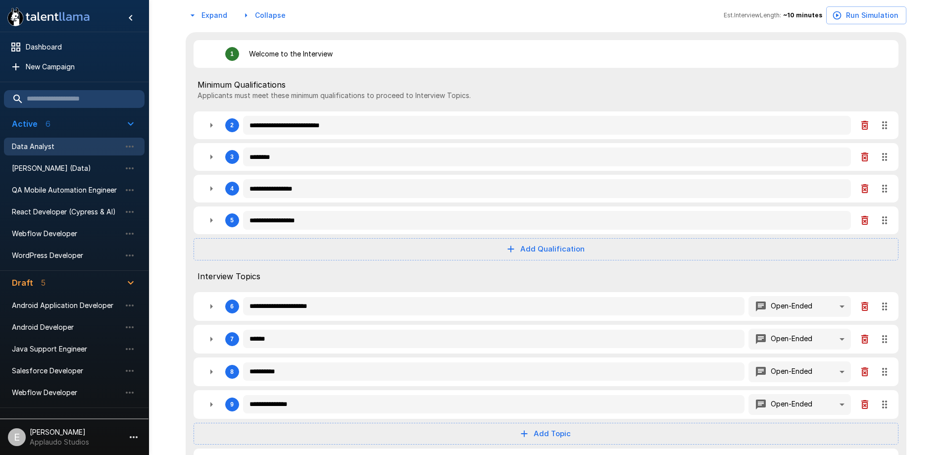
type textarea "*"
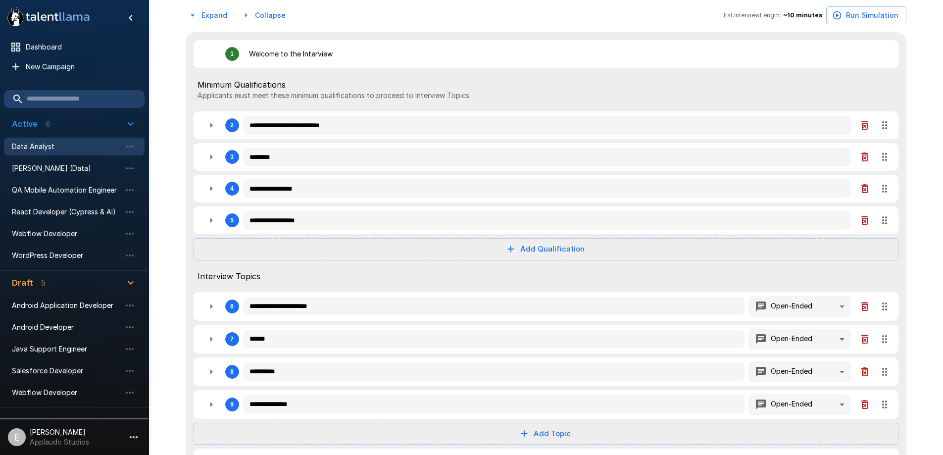
type textarea "*"
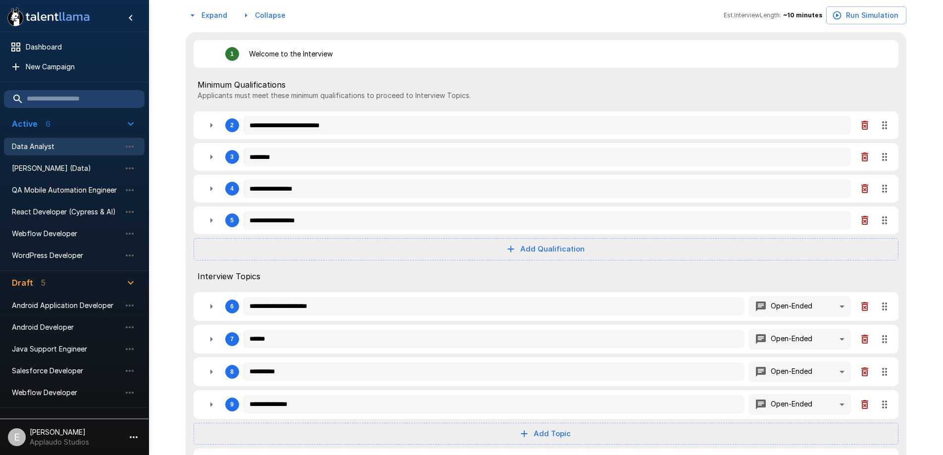
type textarea "*"
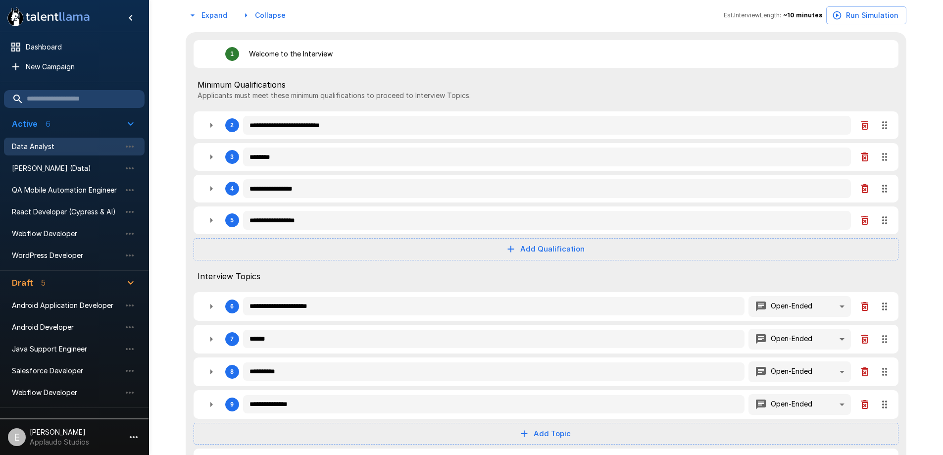
type textarea "*"
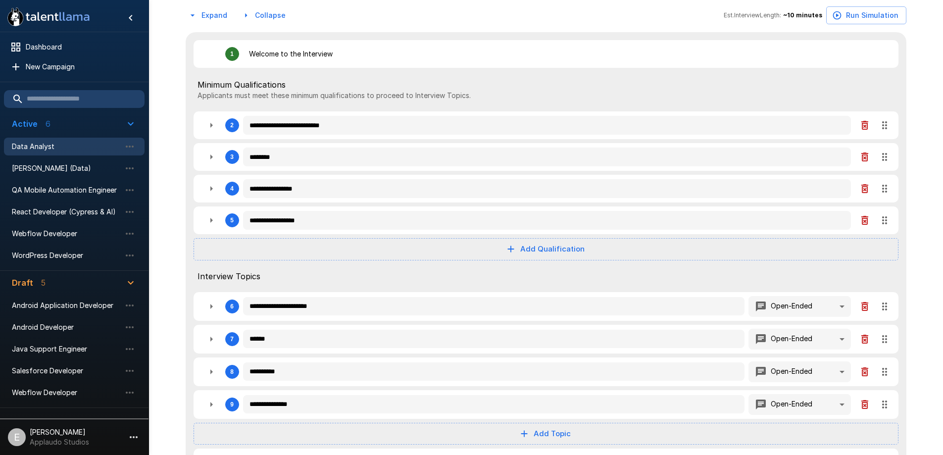
type textarea "*"
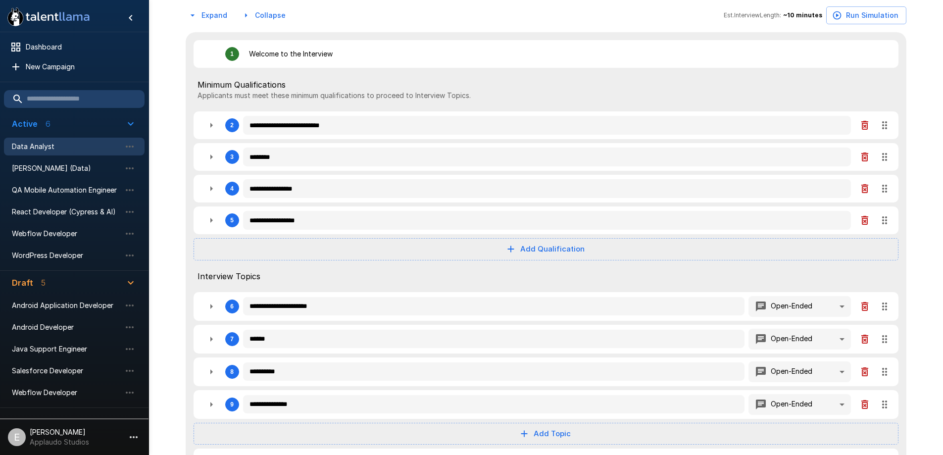
type textarea "*"
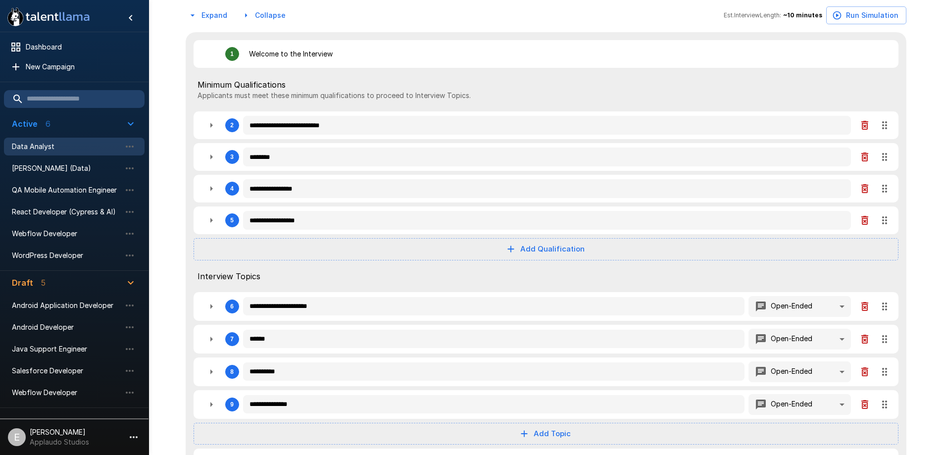
type textarea "*"
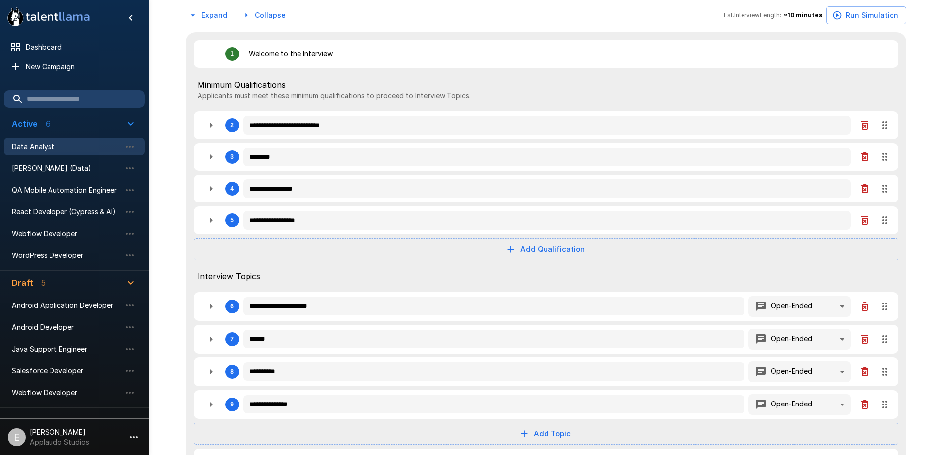
type textarea "*"
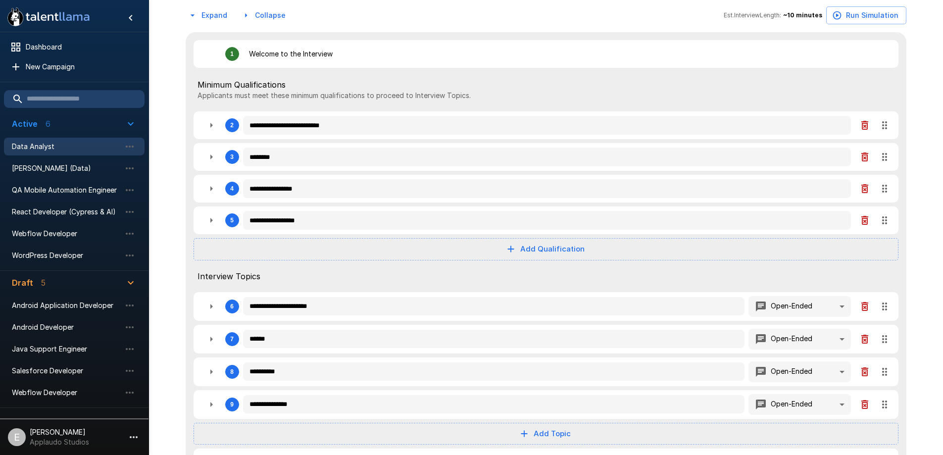
type textarea "*"
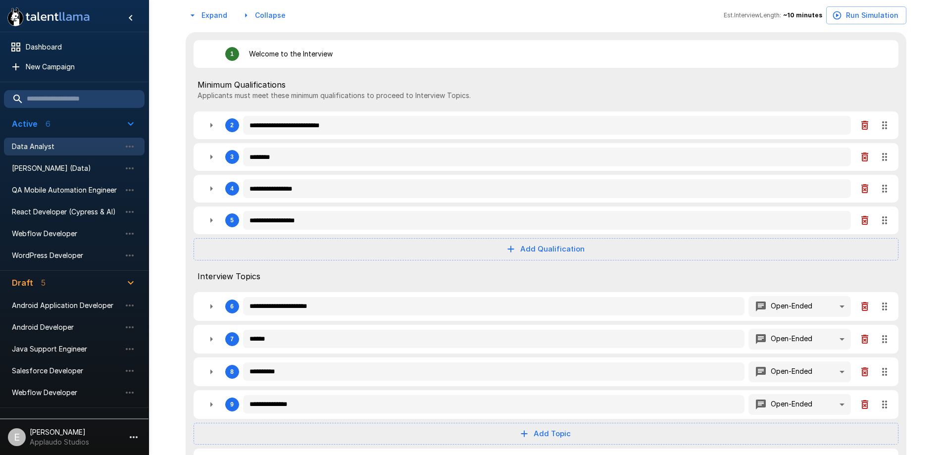
type textarea "*"
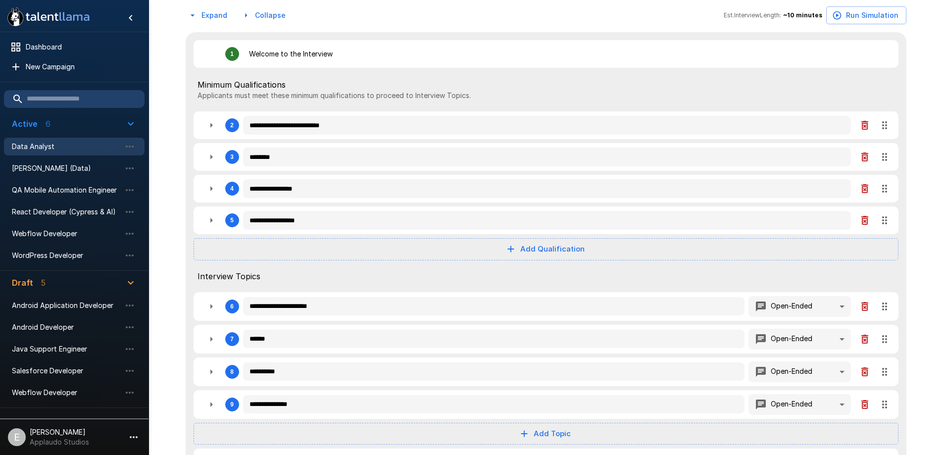
type textarea "*"
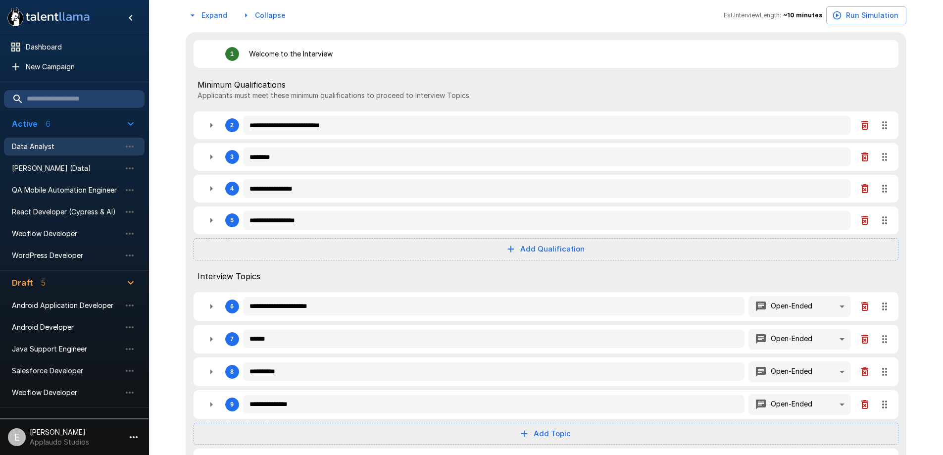
type textarea "*"
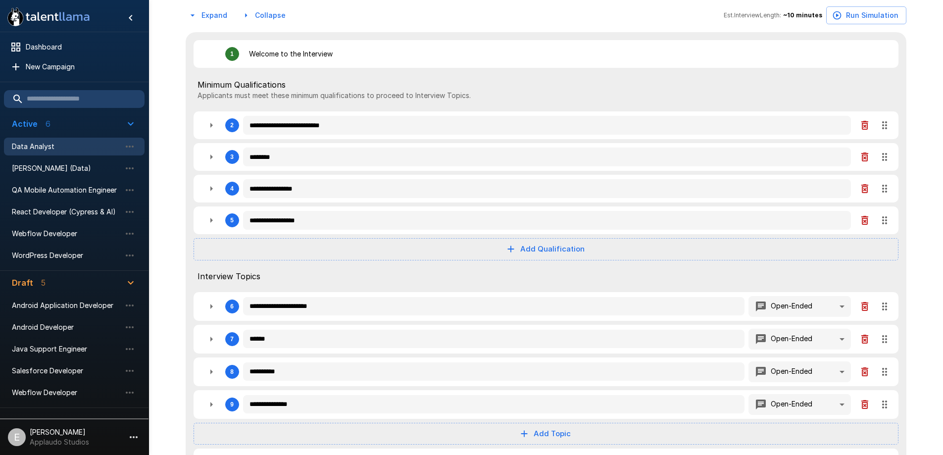
type textarea "*"
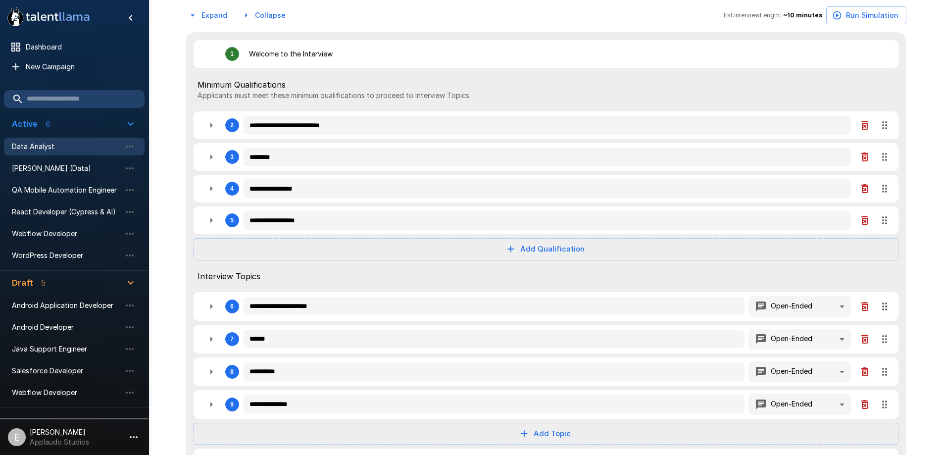
type textarea "*"
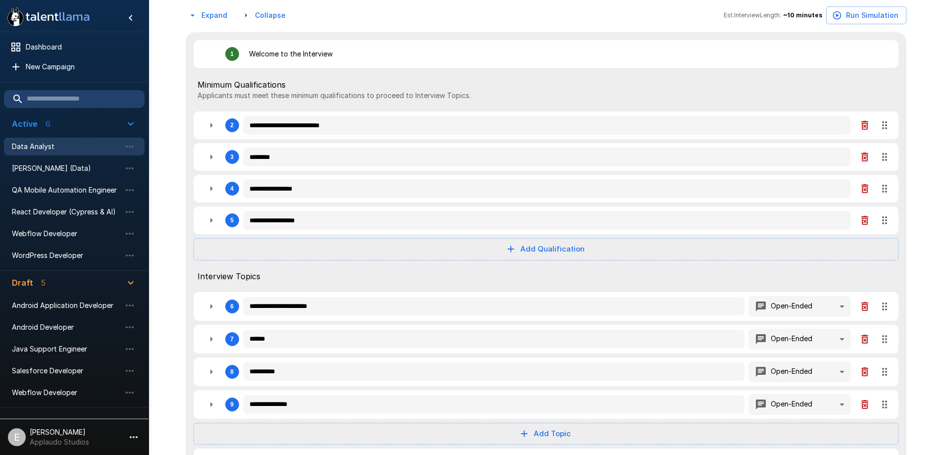
type textarea "*"
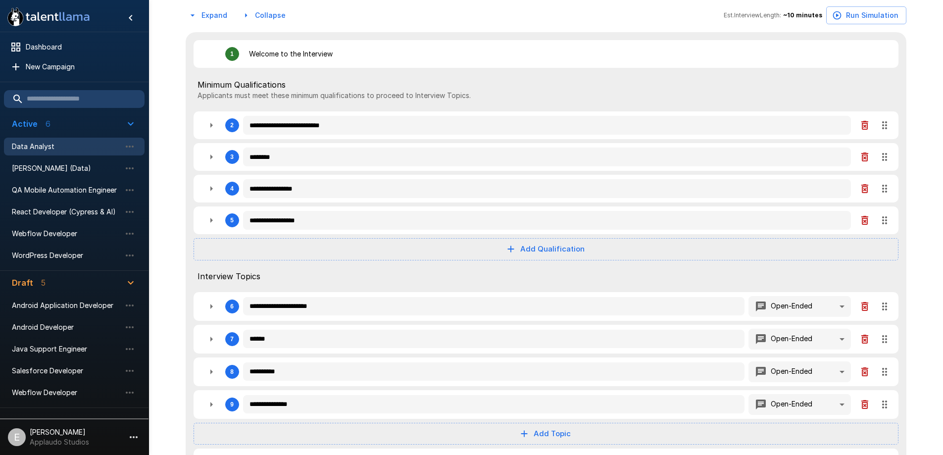
type textarea "*"
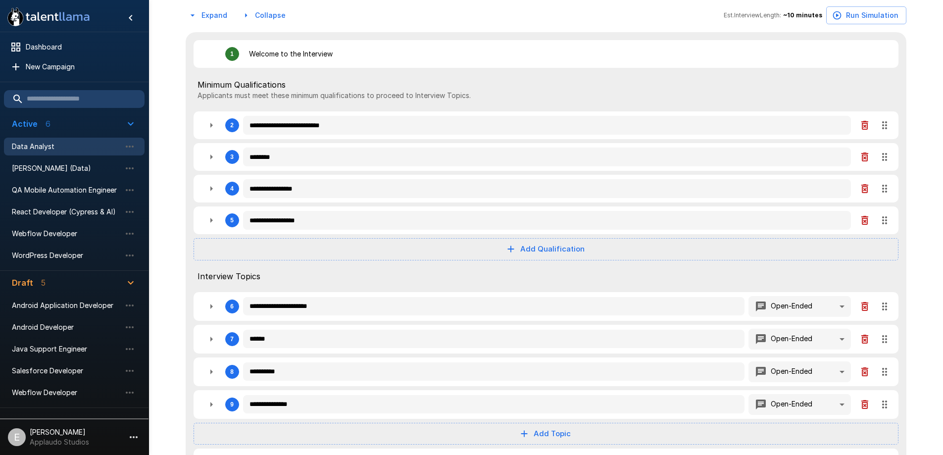
type textarea "*"
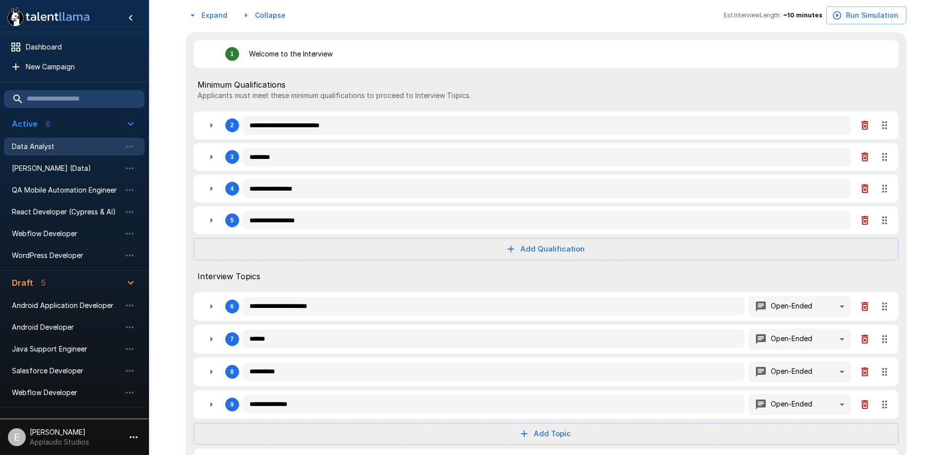
type textarea "*"
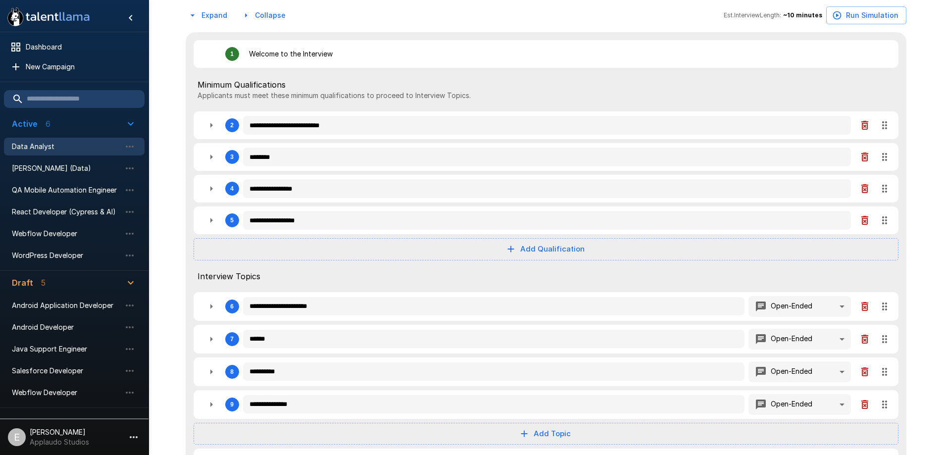
type textarea "*"
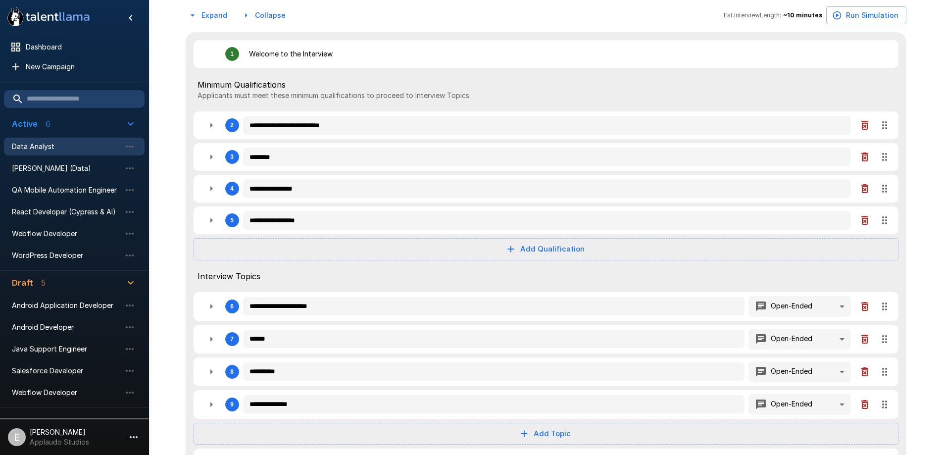
type textarea "*"
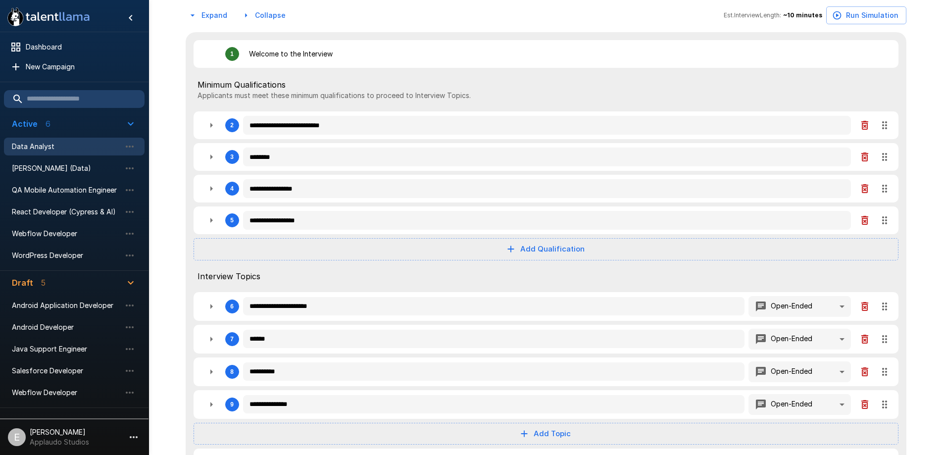
type textarea "*"
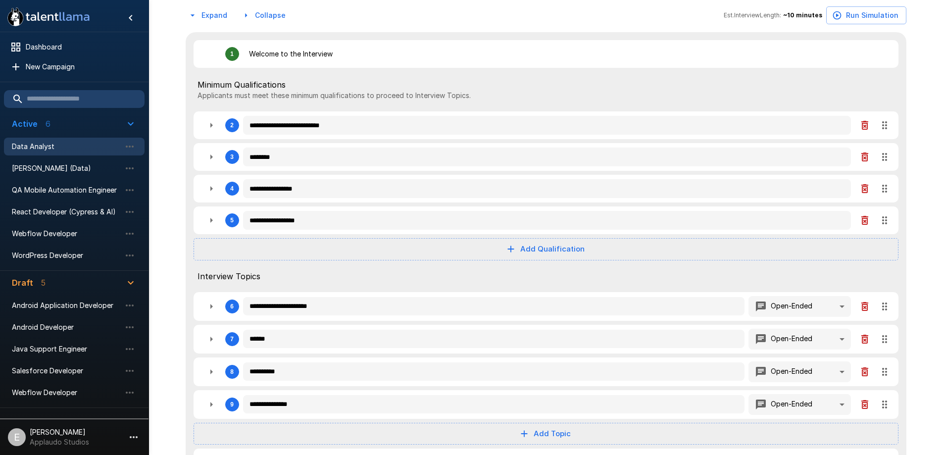
type textarea "*"
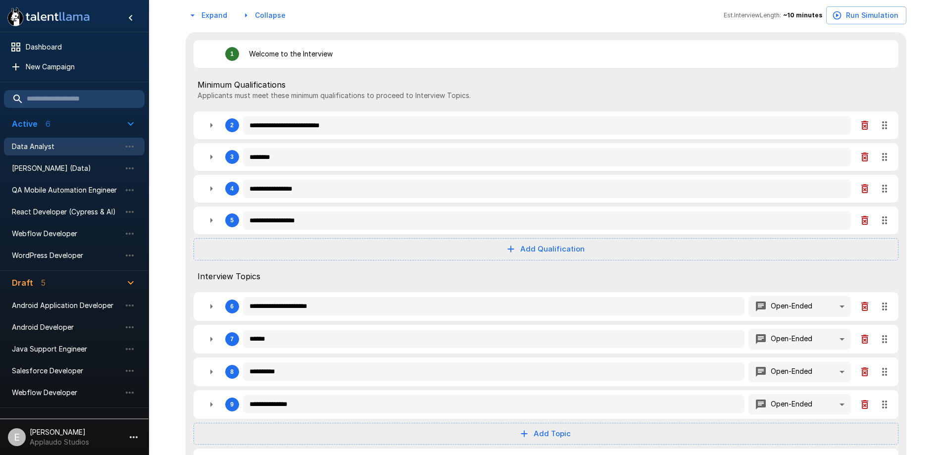
type textarea "*"
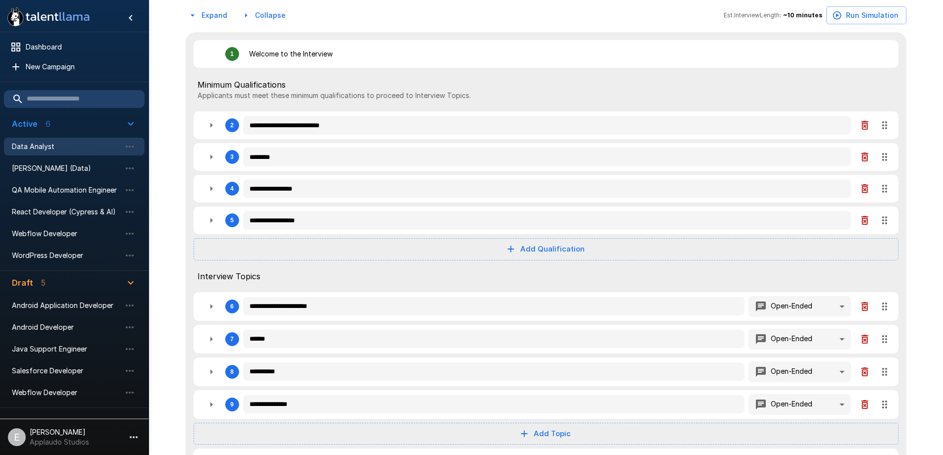
type textarea "*"
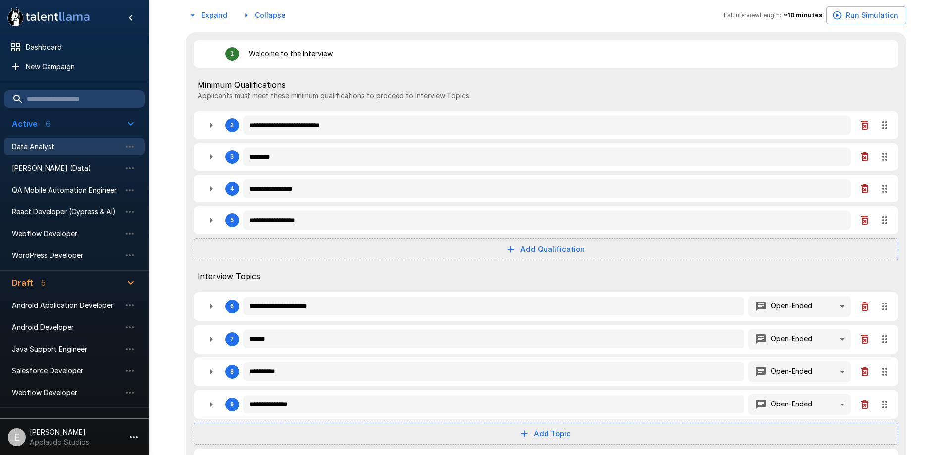
type textarea "*"
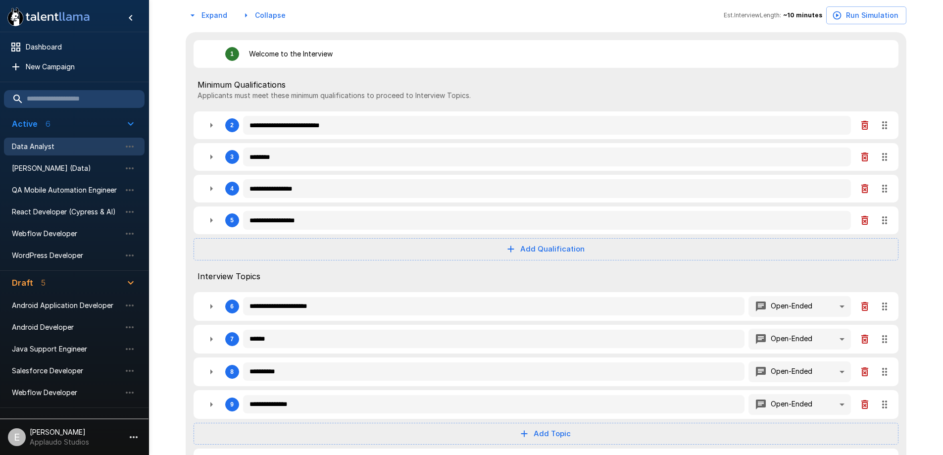
type textarea "*"
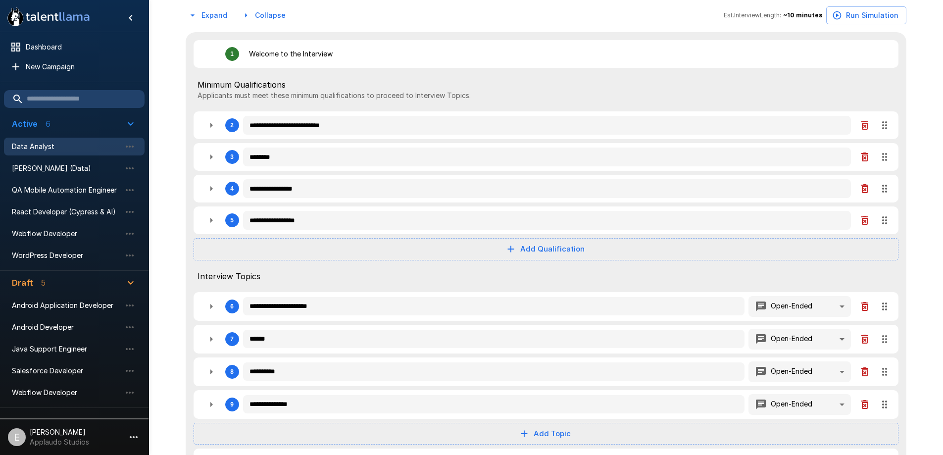
type textarea "*"
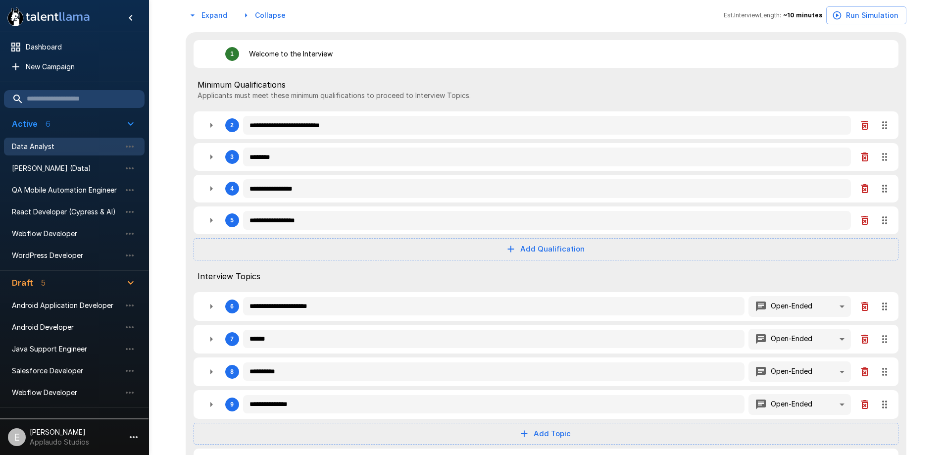
type textarea "*"
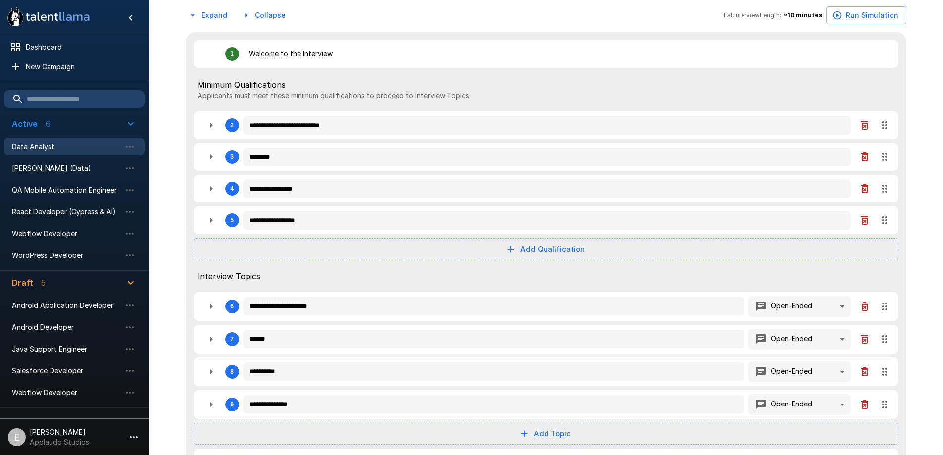
type textarea "*"
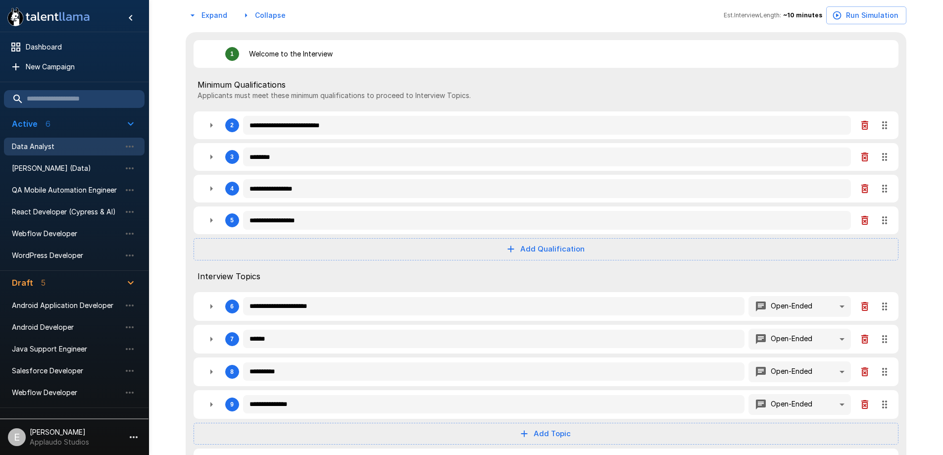
type textarea "*"
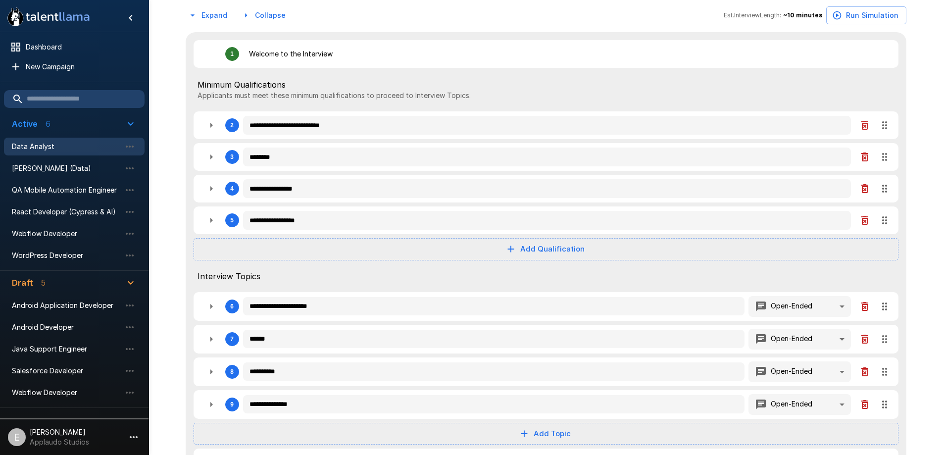
type textarea "*"
